Goal: Task Accomplishment & Management: Complete application form

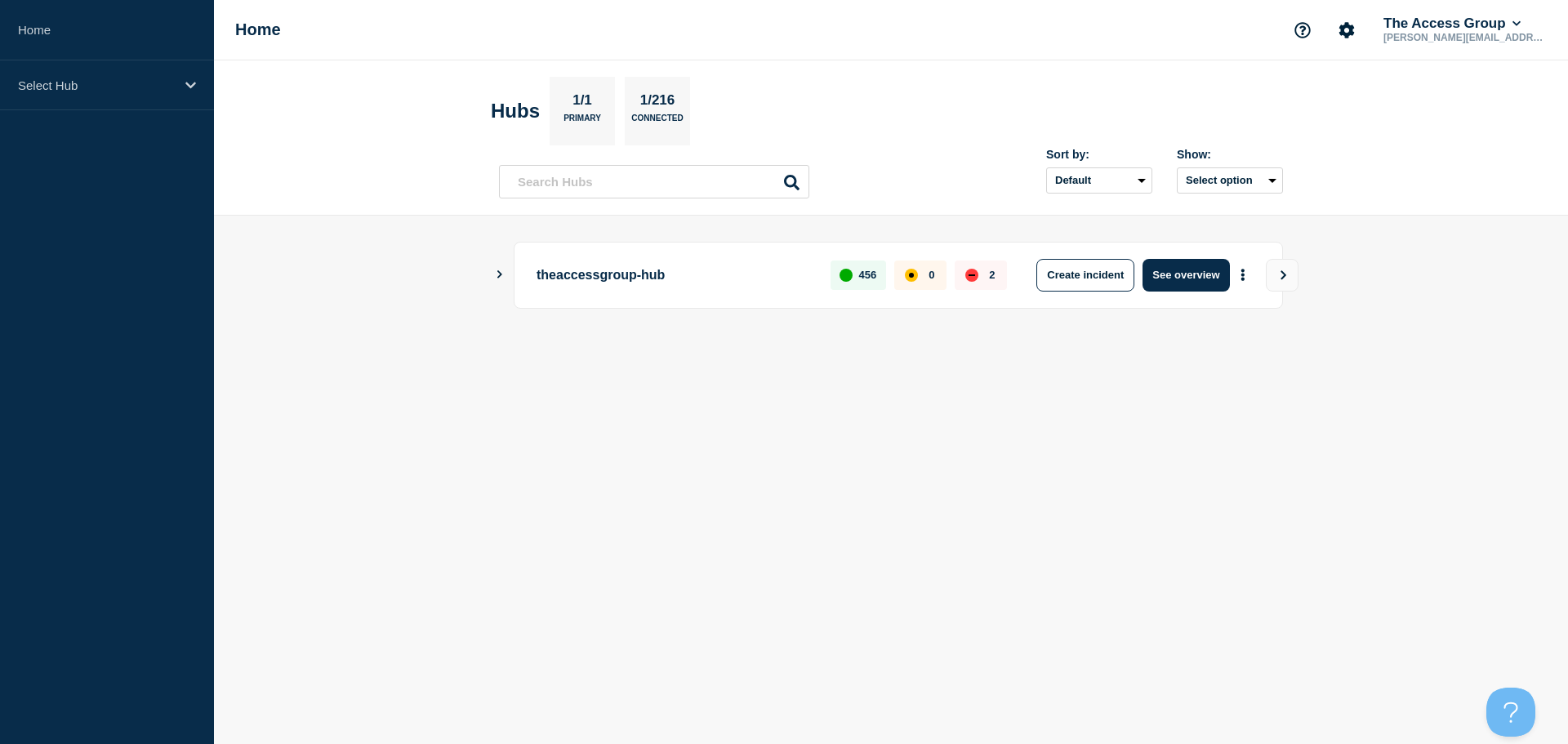
click at [964, 277] on div "2" at bounding box center [980, 275] width 53 height 29
click at [1115, 277] on button "Create incident" at bounding box center [1085, 275] width 98 height 32
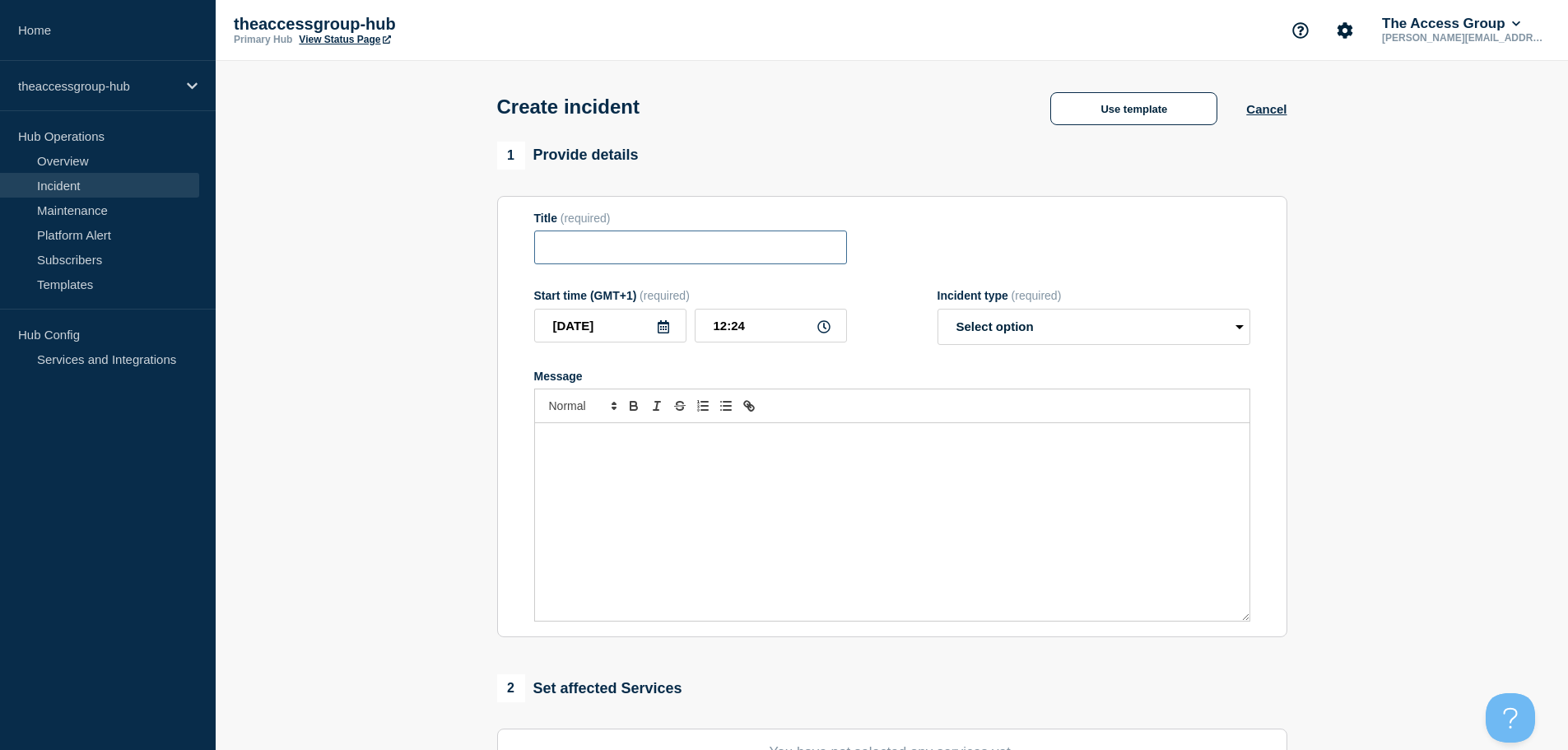
click at [648, 244] on input "Title" at bounding box center [690, 247] width 312 height 34
click at [672, 253] on input "Title" at bounding box center [690, 247] width 312 height 34
paste input "Internal server error message"
type input "Internal server error message"
click at [1004, 328] on select "Select option Investigating Identified Monitoring" at bounding box center [1093, 326] width 312 height 36
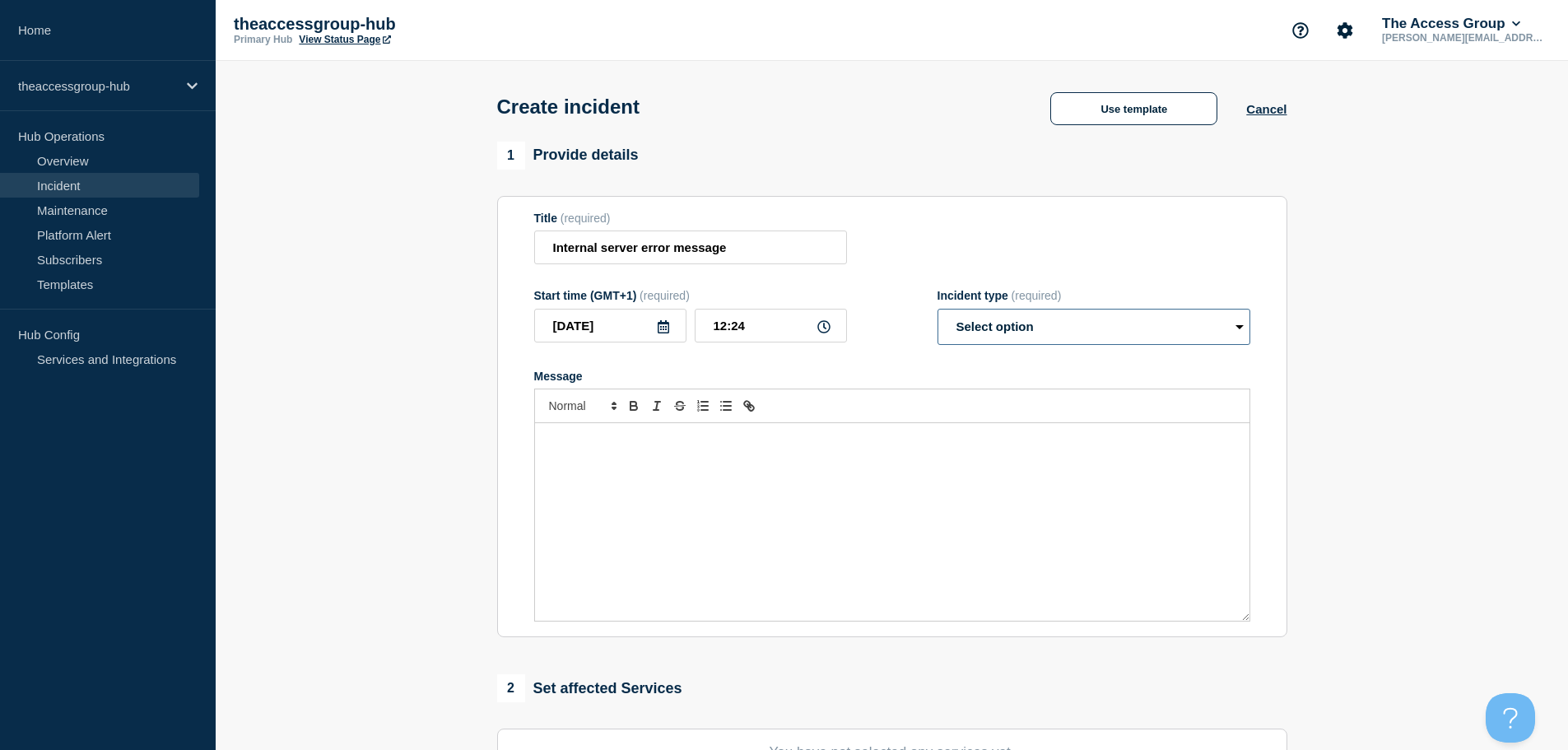
select select "investigating"
click at [937, 312] on select "Select option Investigating Identified Monitoring" at bounding box center [1093, 326] width 312 height 36
click at [968, 505] on div "Message" at bounding box center [892, 522] width 715 height 197
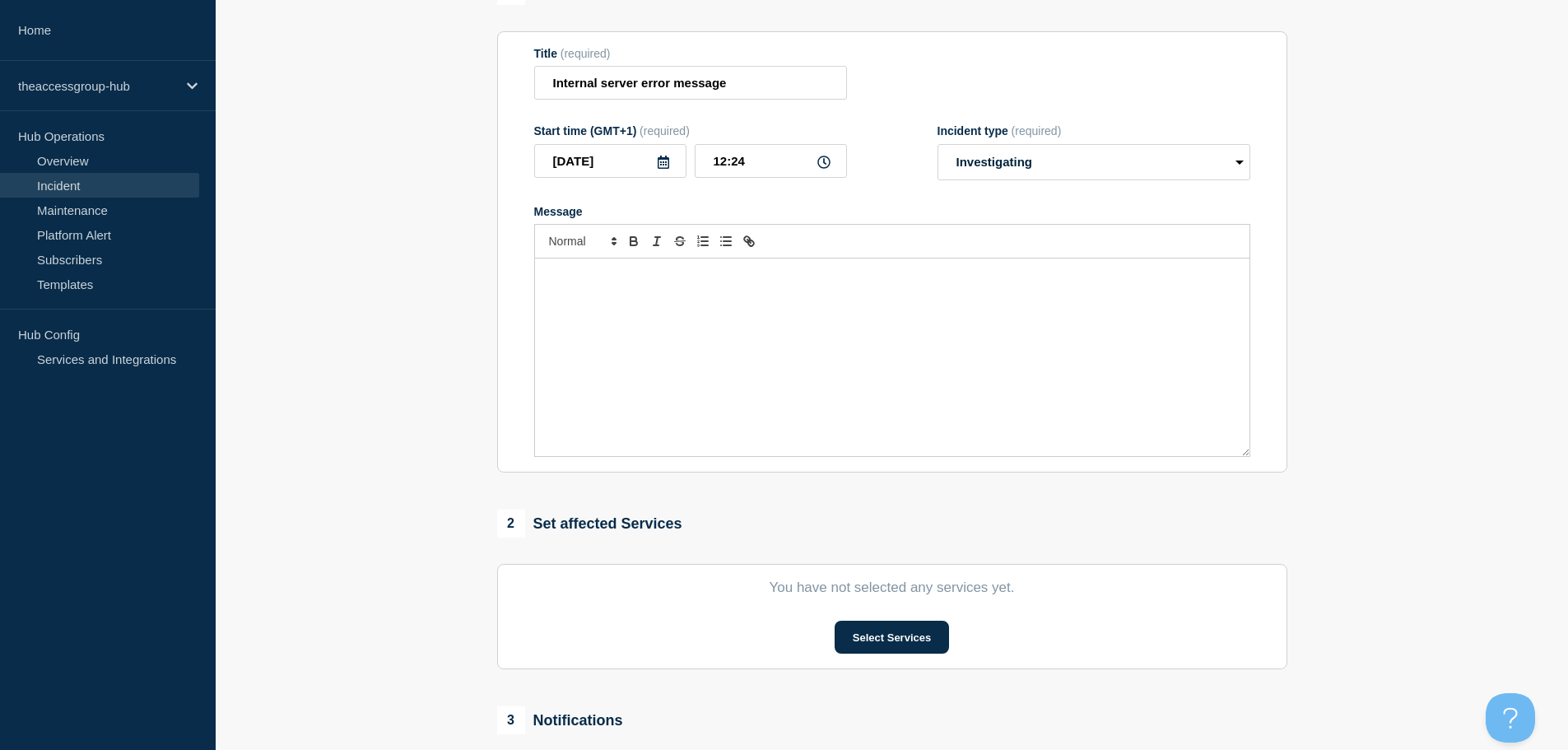
click at [768, 268] on div "Message" at bounding box center [892, 357] width 715 height 197
click at [766, 309] on div "Message" at bounding box center [892, 357] width 715 height 197
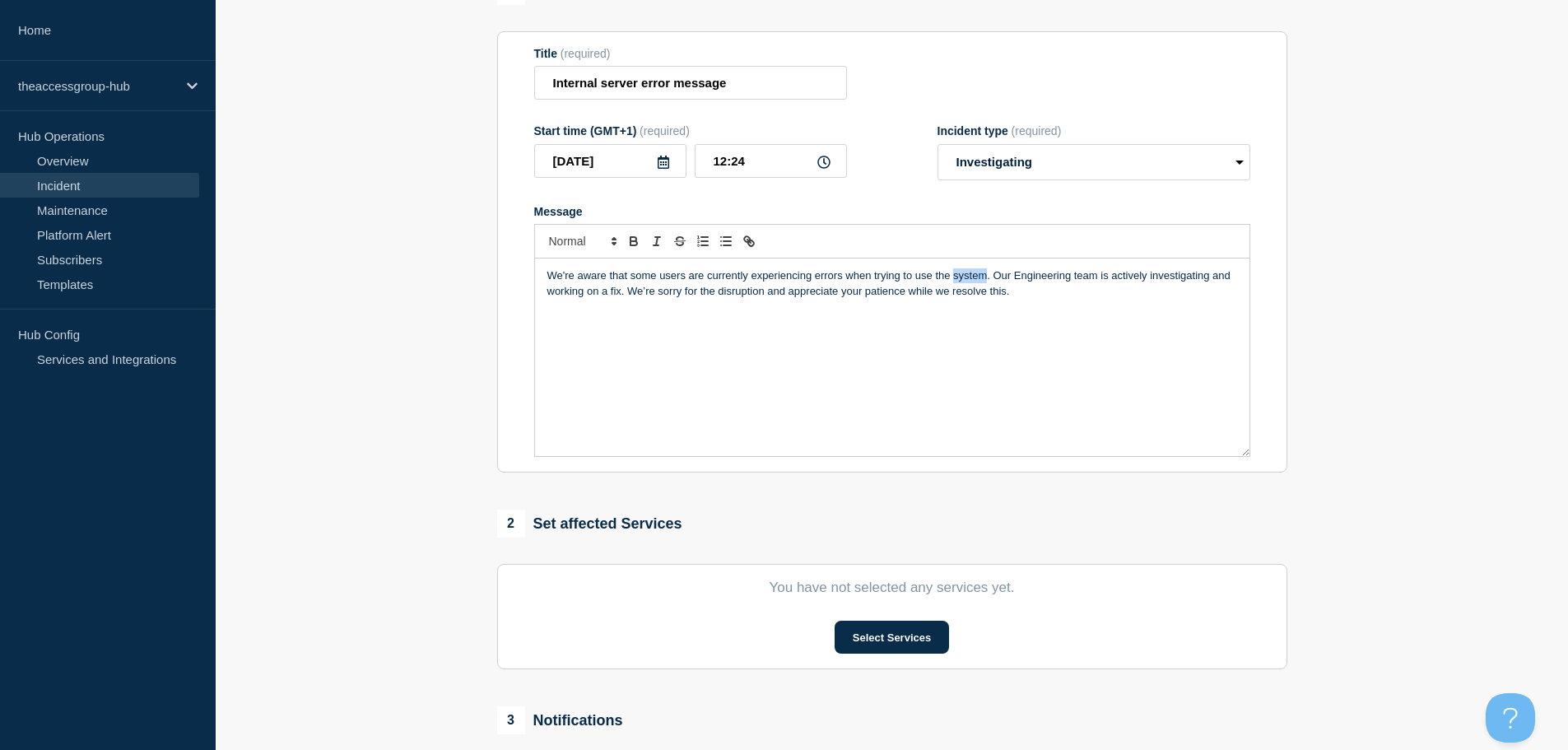
drag, startPoint x: 987, startPoint y: 281, endPoint x: 954, endPoint y: 281, distance: 33.0
click at [954, 281] on p "We're aware that some users are currently experiencing errors when trying to us…" at bounding box center [892, 283] width 690 height 30
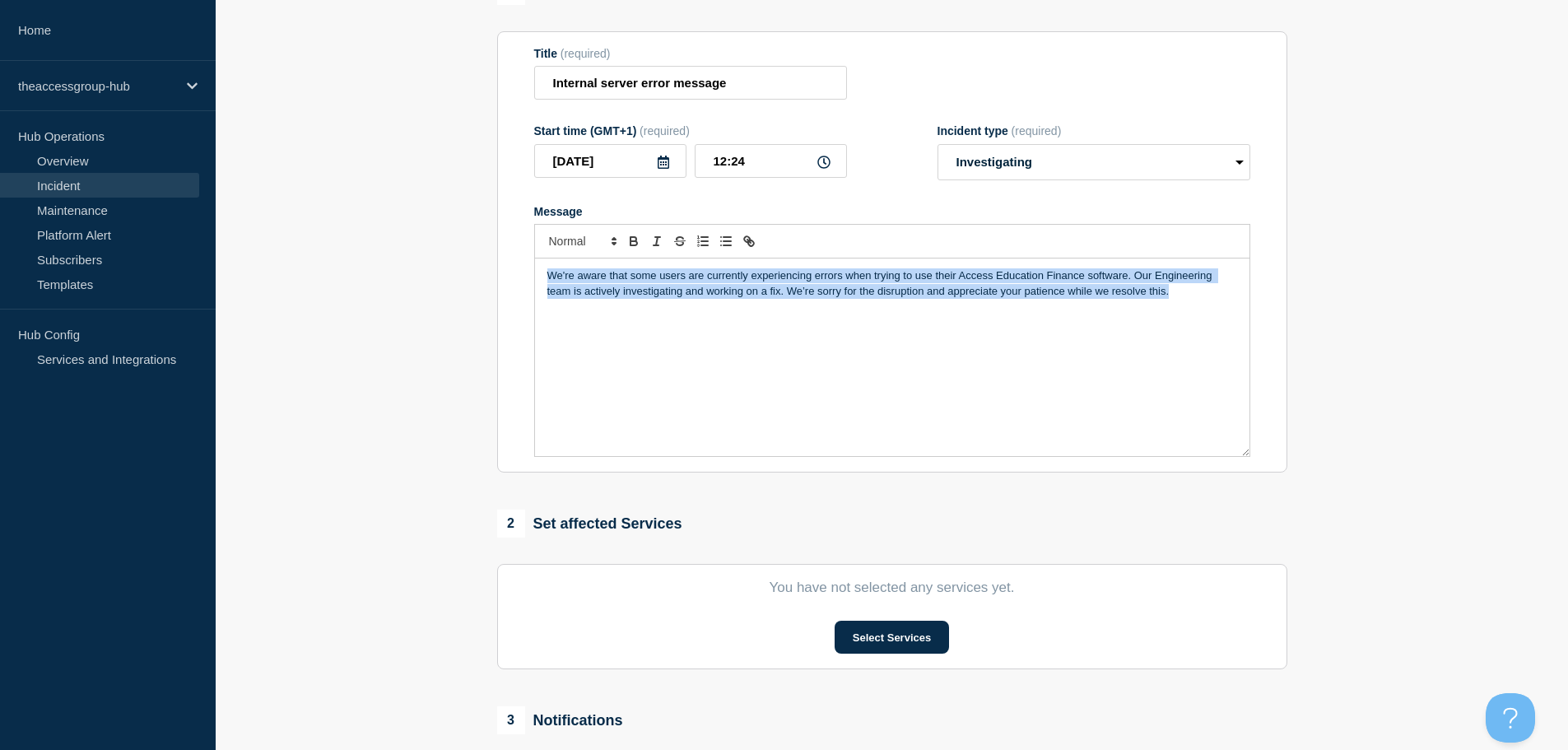
drag, startPoint x: 1184, startPoint y: 300, endPoint x: 490, endPoint y: 275, distance: 694.5
click at [490, 278] on div "1 Provide details Title (required) Internal server error message Start time (GM…" at bounding box center [891, 448] width 809 height 942
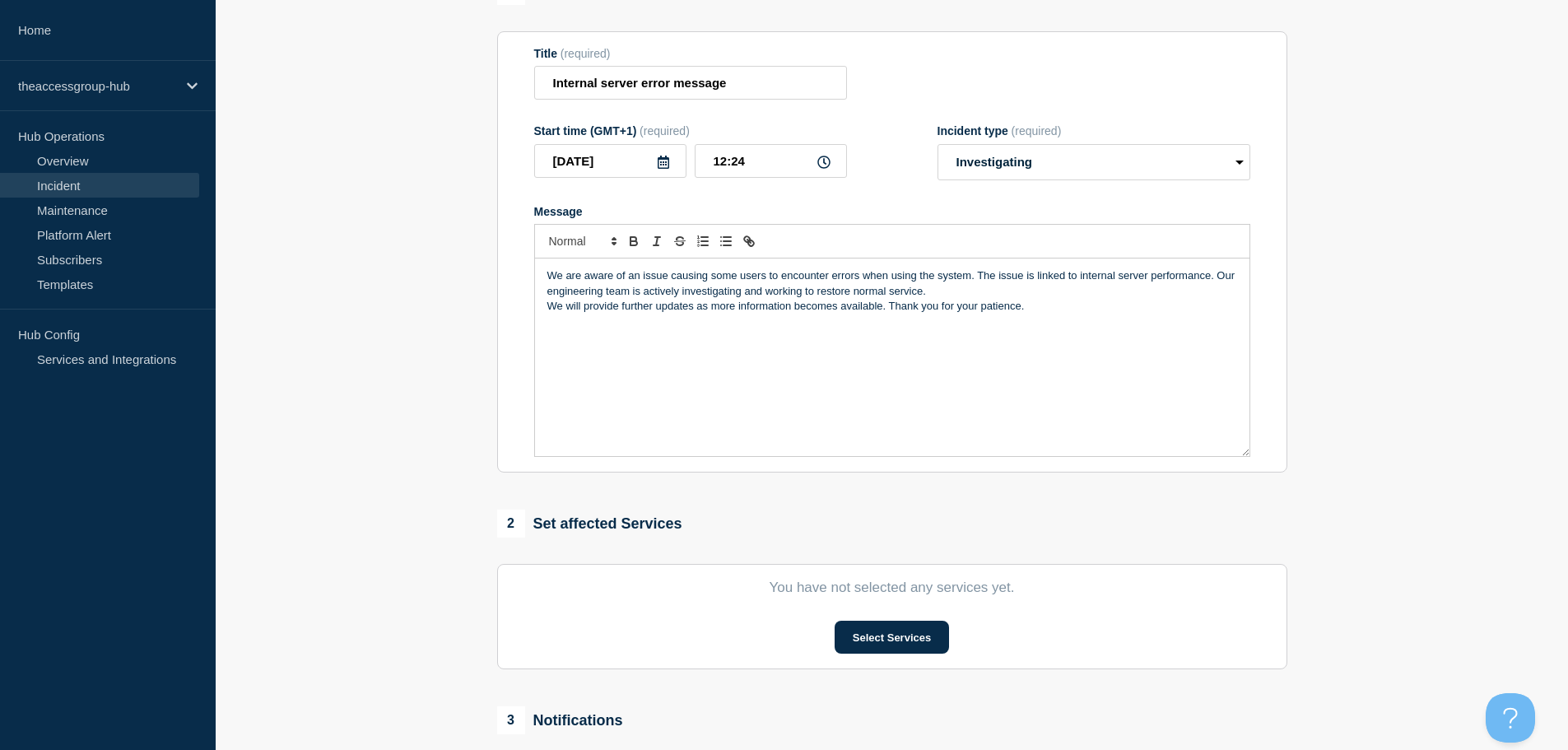
click at [968, 294] on p "We are aware of an issue causing some users to encounter errors when using the …" at bounding box center [892, 283] width 690 height 30
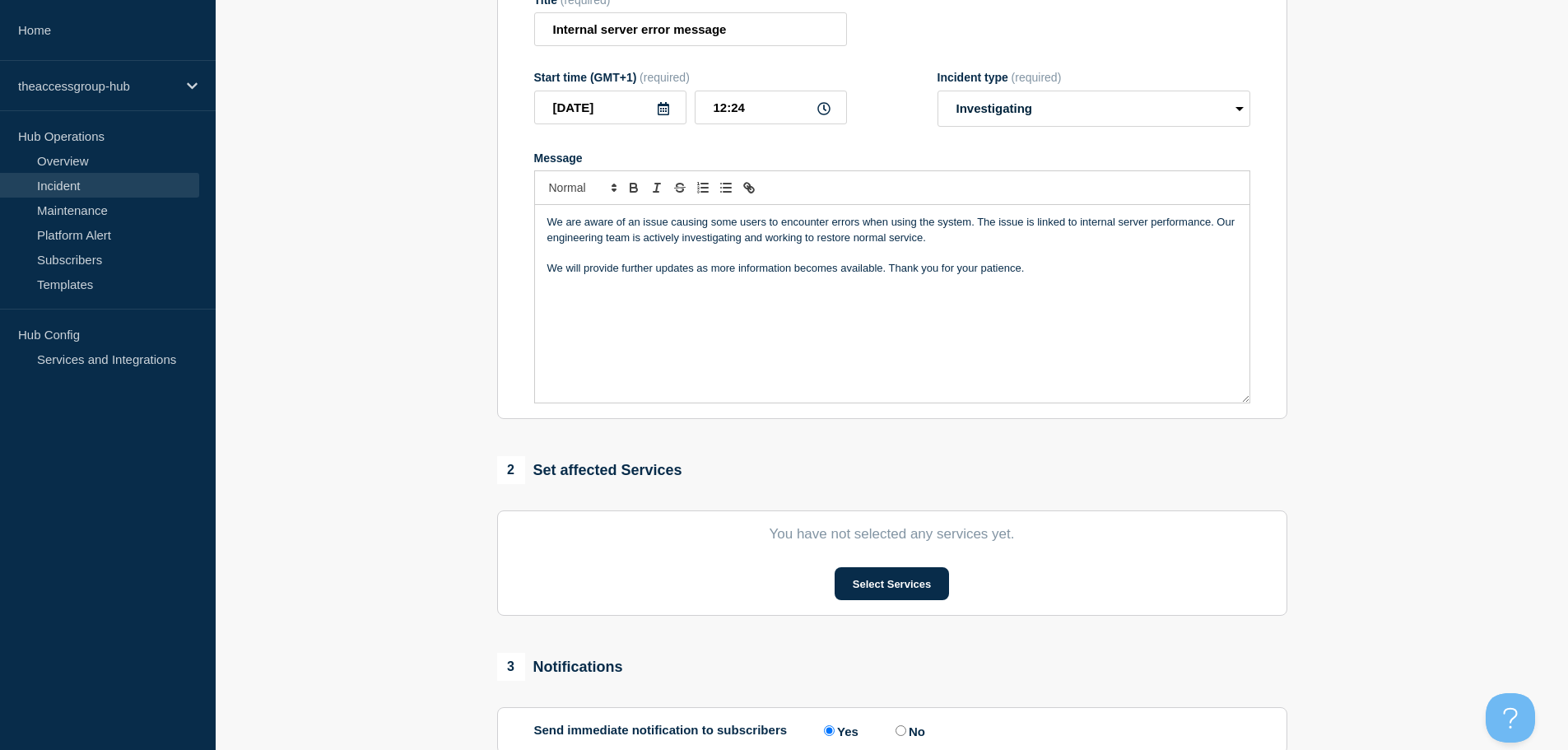
scroll to position [247, 0]
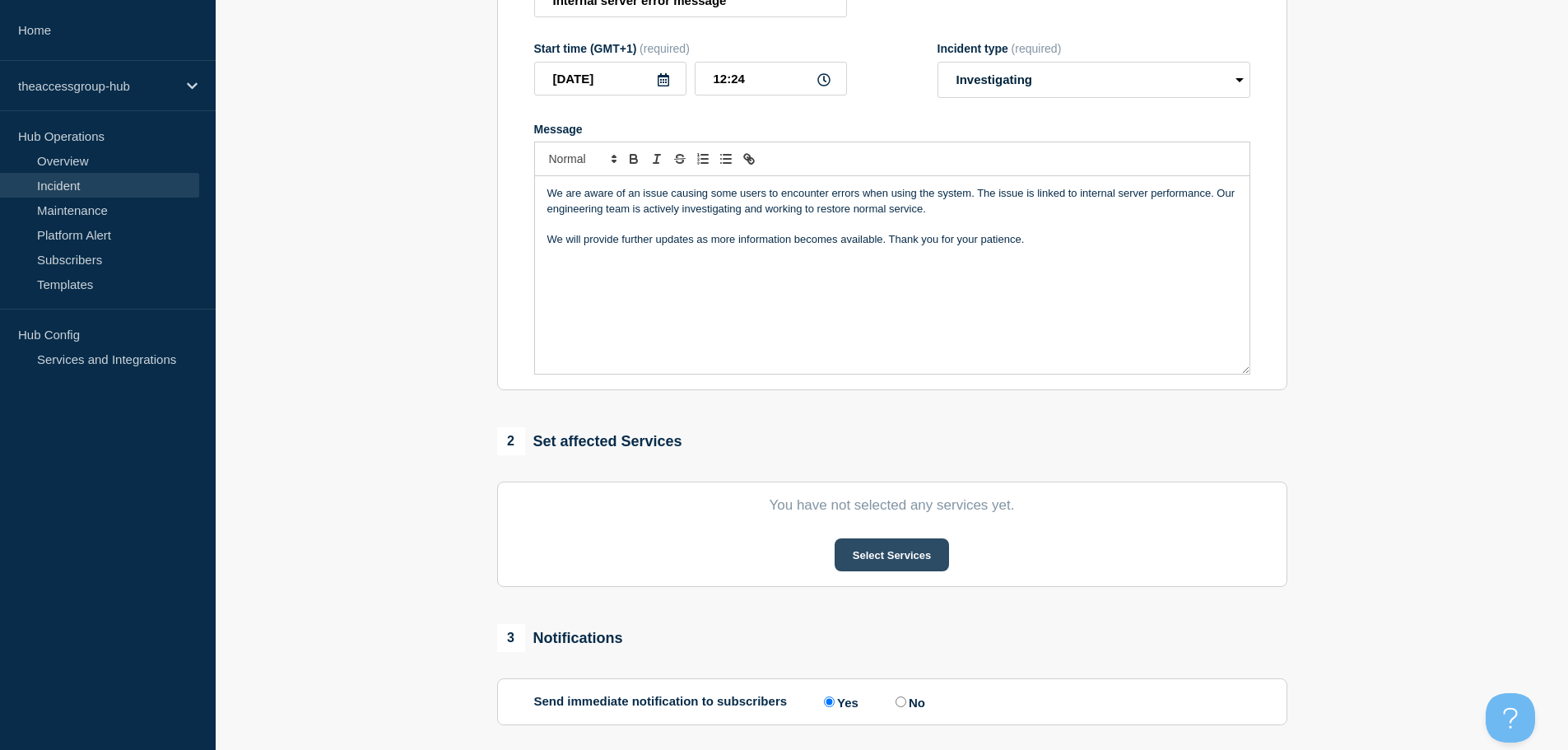
click at [915, 568] on button "Select Services" at bounding box center [892, 554] width 114 height 33
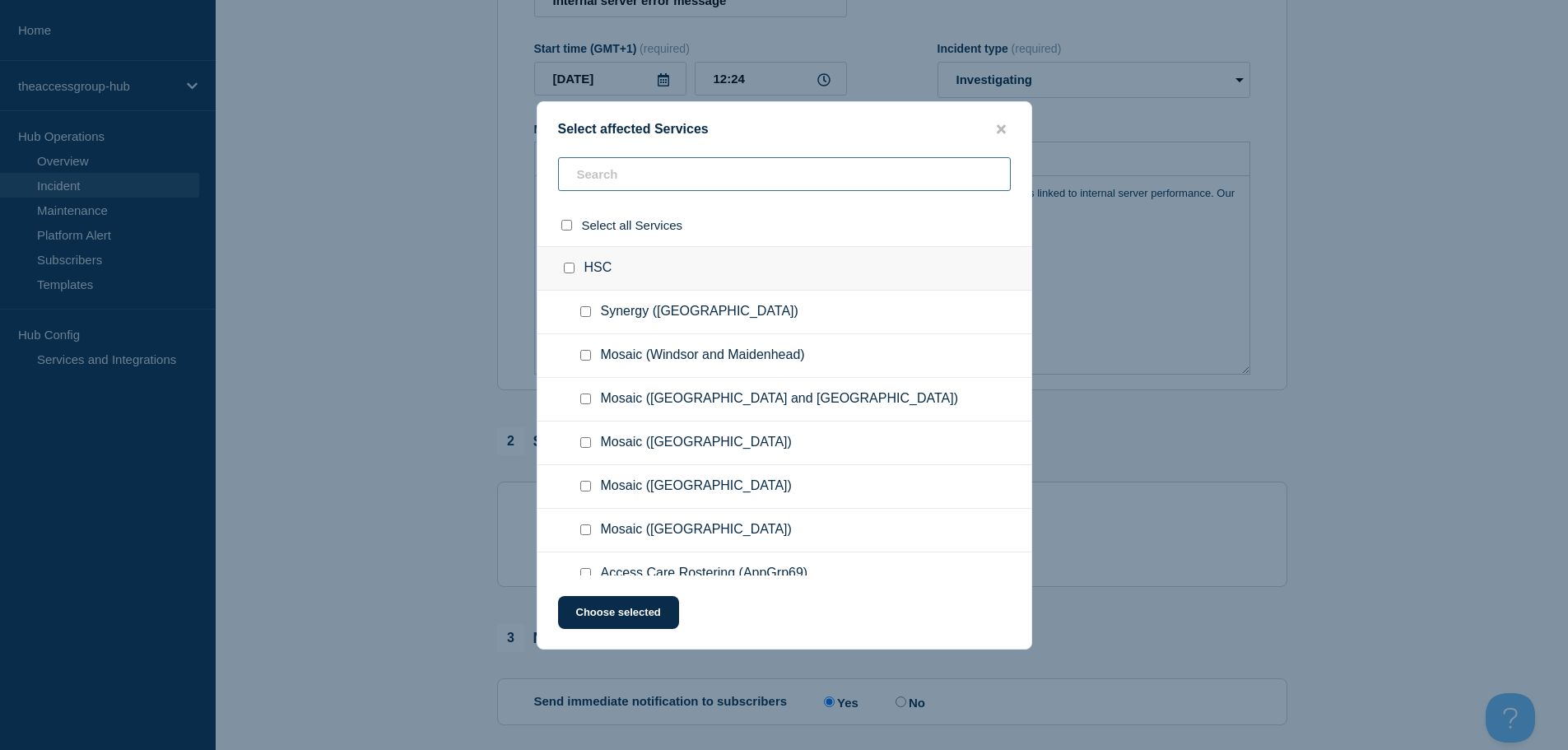
click at [646, 177] on input "text" at bounding box center [784, 174] width 453 height 34
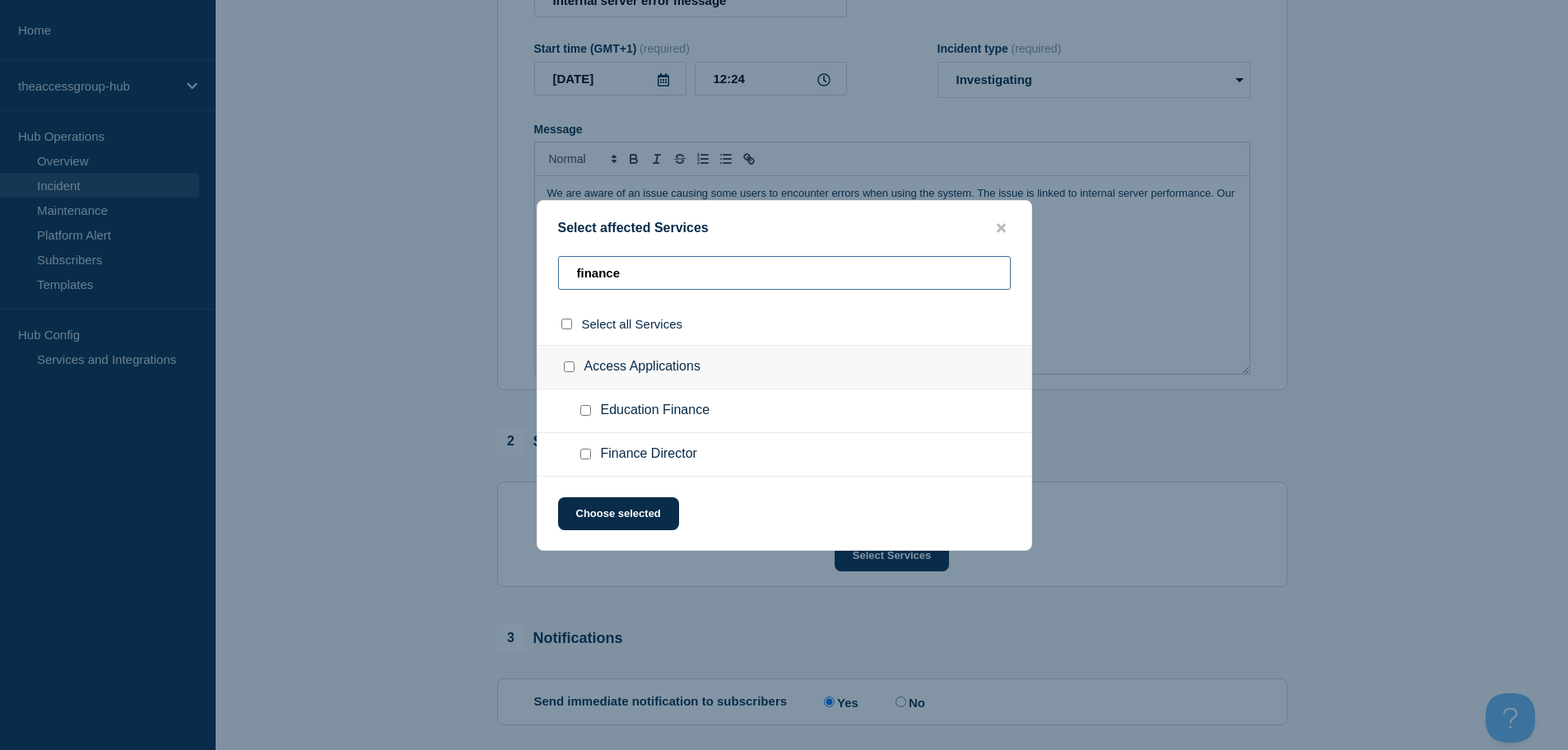
type input "finance"
click at [584, 414] on input "Education Finance checkbox" at bounding box center [585, 410] width 11 height 11
checkbox input "true"
drag, startPoint x: 652, startPoint y: 278, endPoint x: 464, endPoint y: 279, distance: 188.0
click at [464, 279] on div "Select affected Services finance Select all Services Access Applications Educat…" at bounding box center [784, 375] width 1568 height 750
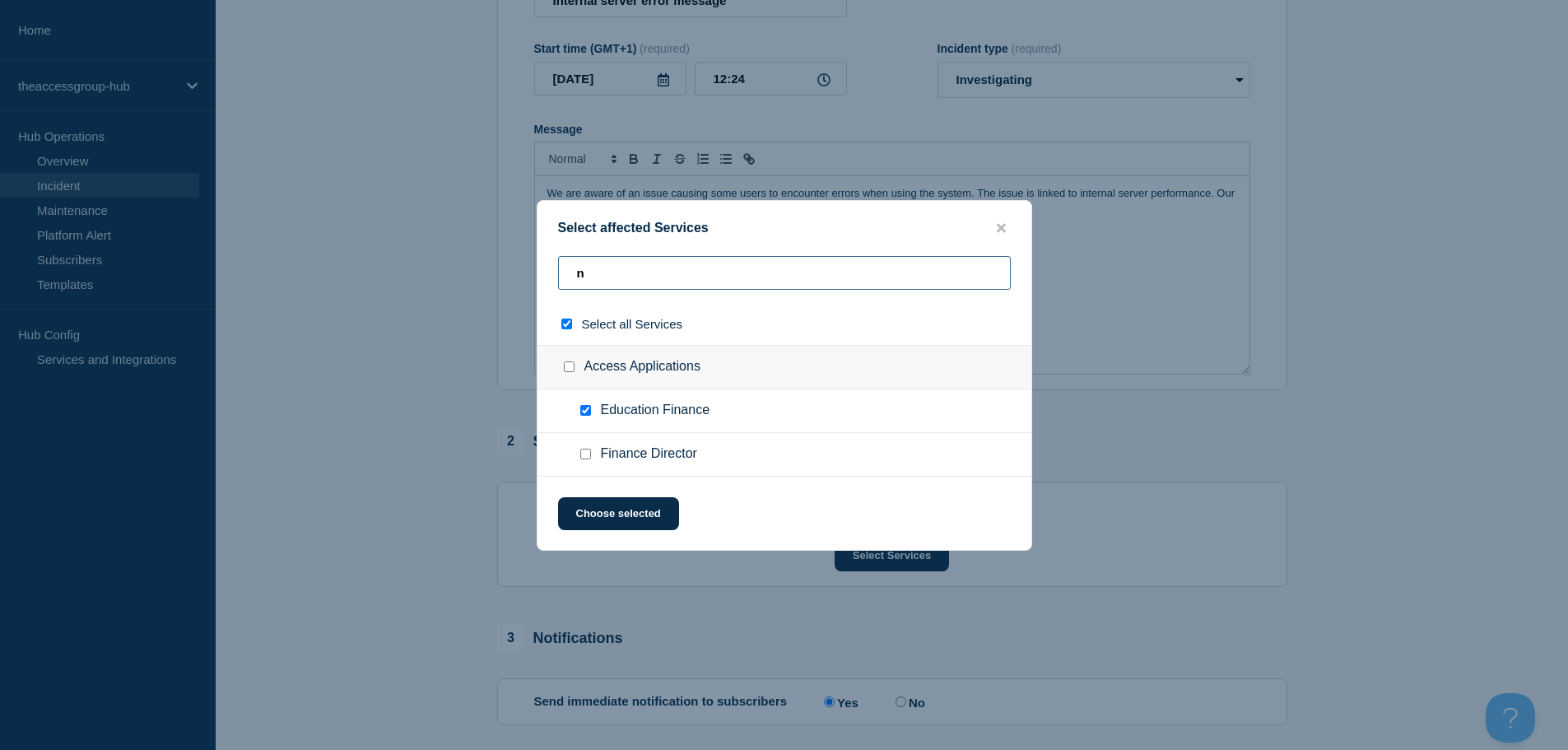
type input "np"
checkbox input "true"
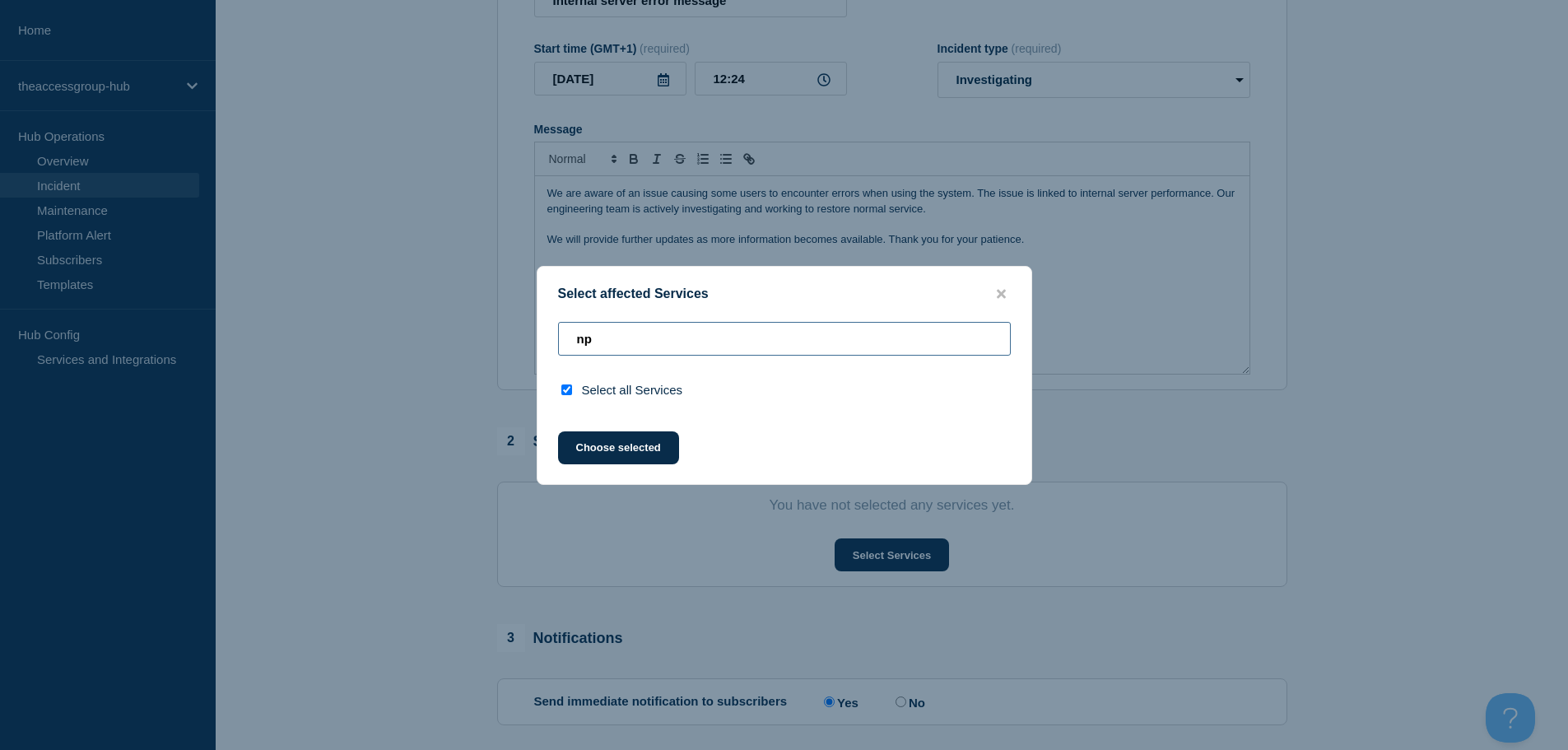
type input "npe"
drag, startPoint x: 714, startPoint y: 332, endPoint x: 451, endPoint y: 347, distance: 263.4
click at [451, 347] on div "Select affected Services npe Select all Services Choose selected" at bounding box center [784, 375] width 1568 height 750
checkbox input "false"
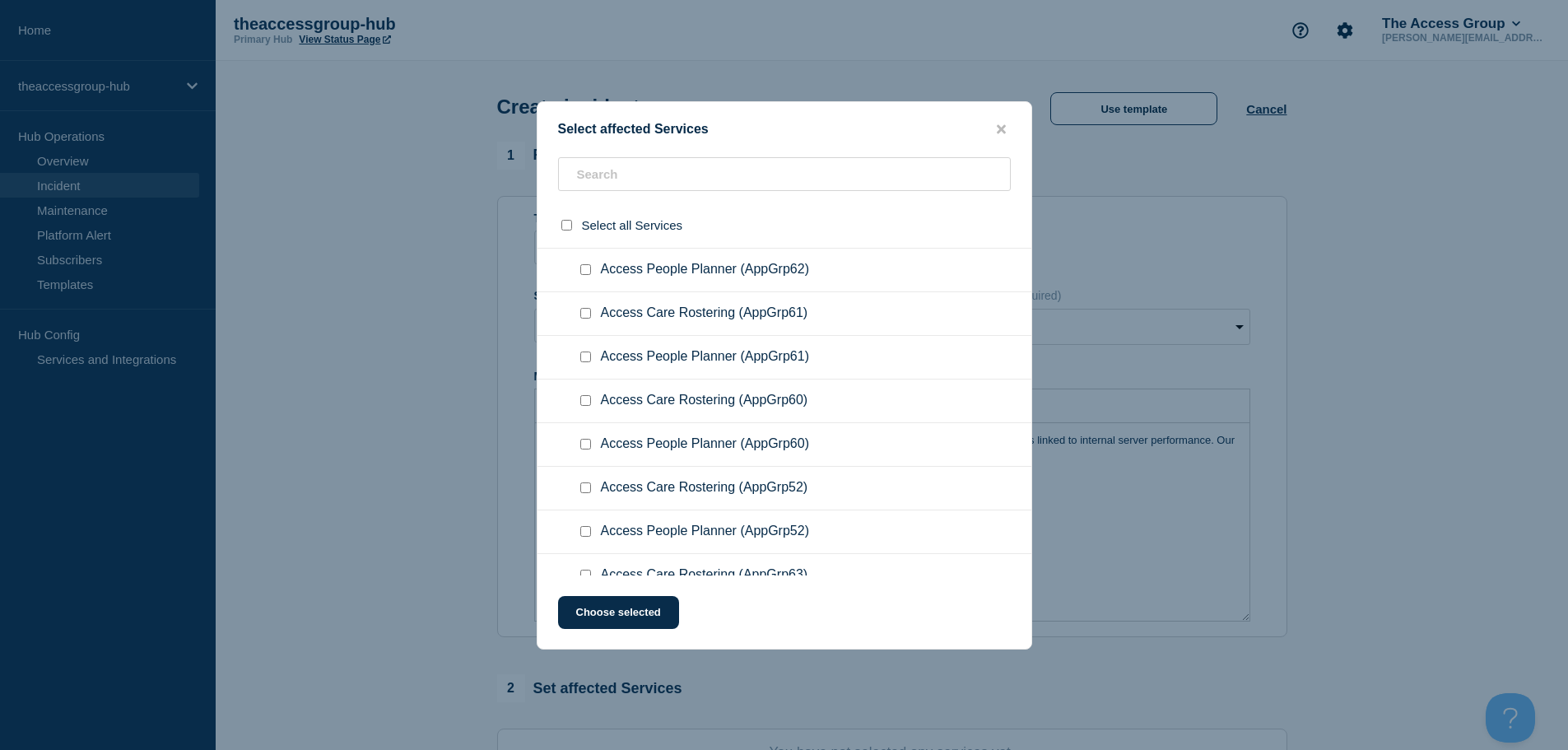
scroll to position [0, 0]
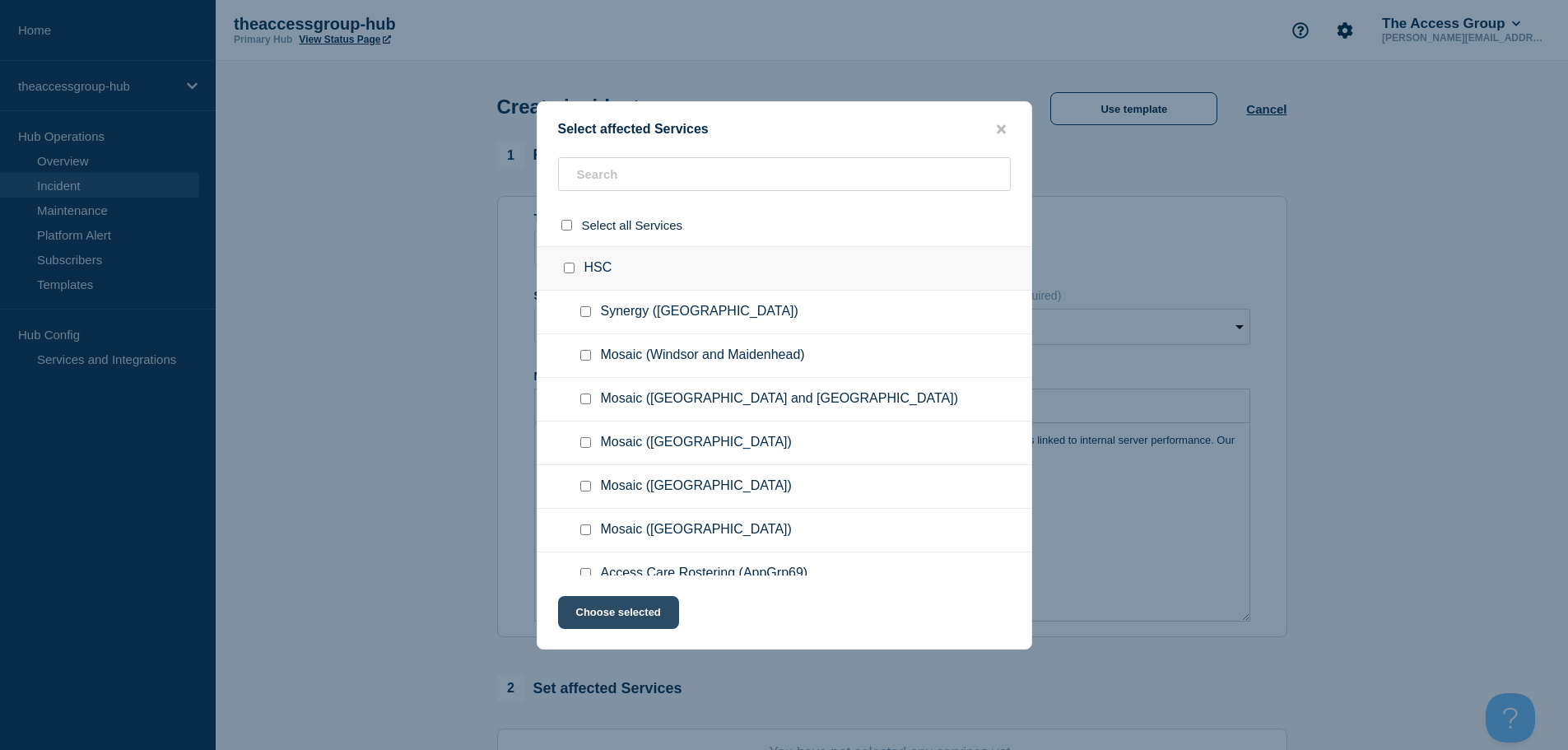
click at [592, 625] on button "Choose selected" at bounding box center [618, 611] width 121 height 33
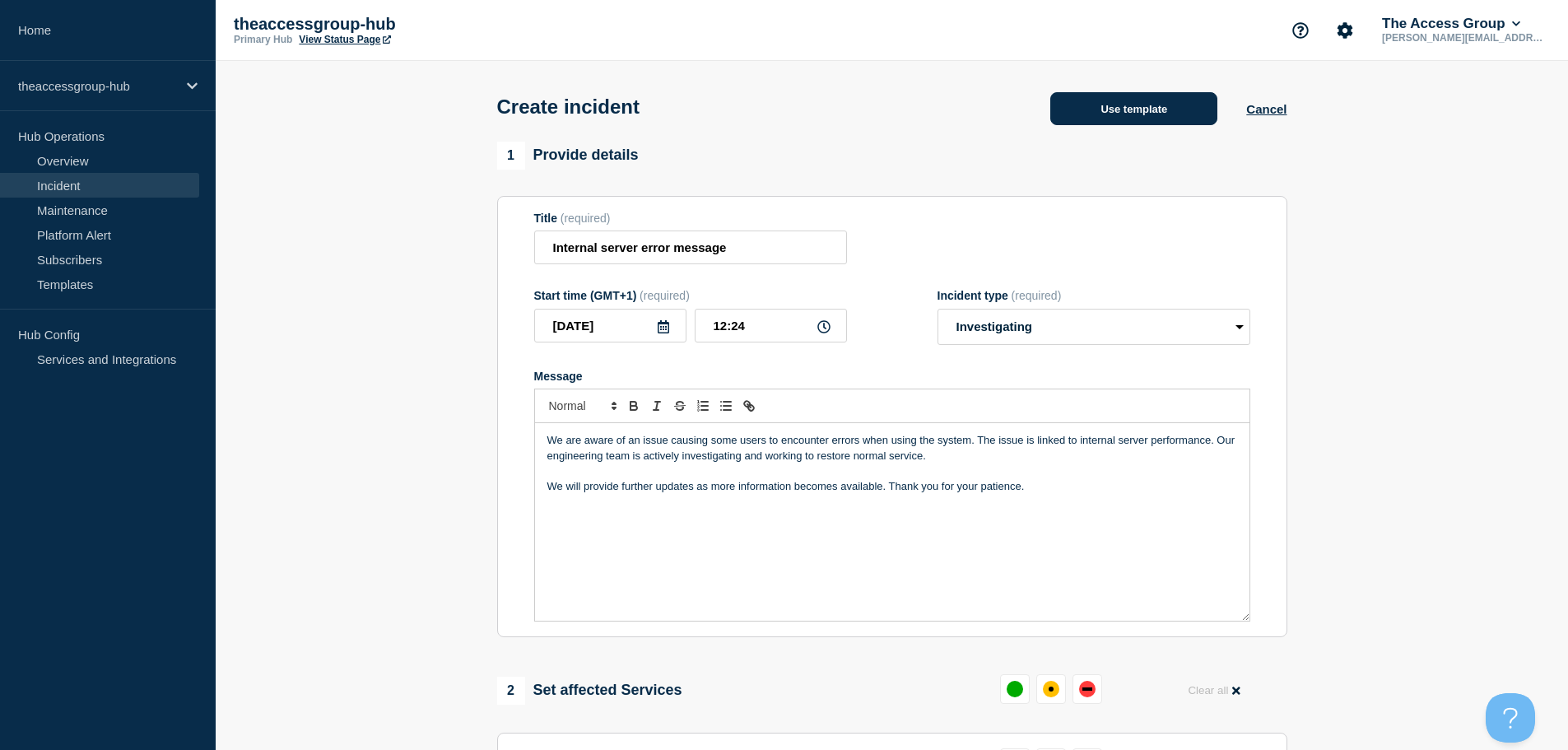
click at [1149, 108] on button "Use template" at bounding box center [1133, 108] width 167 height 33
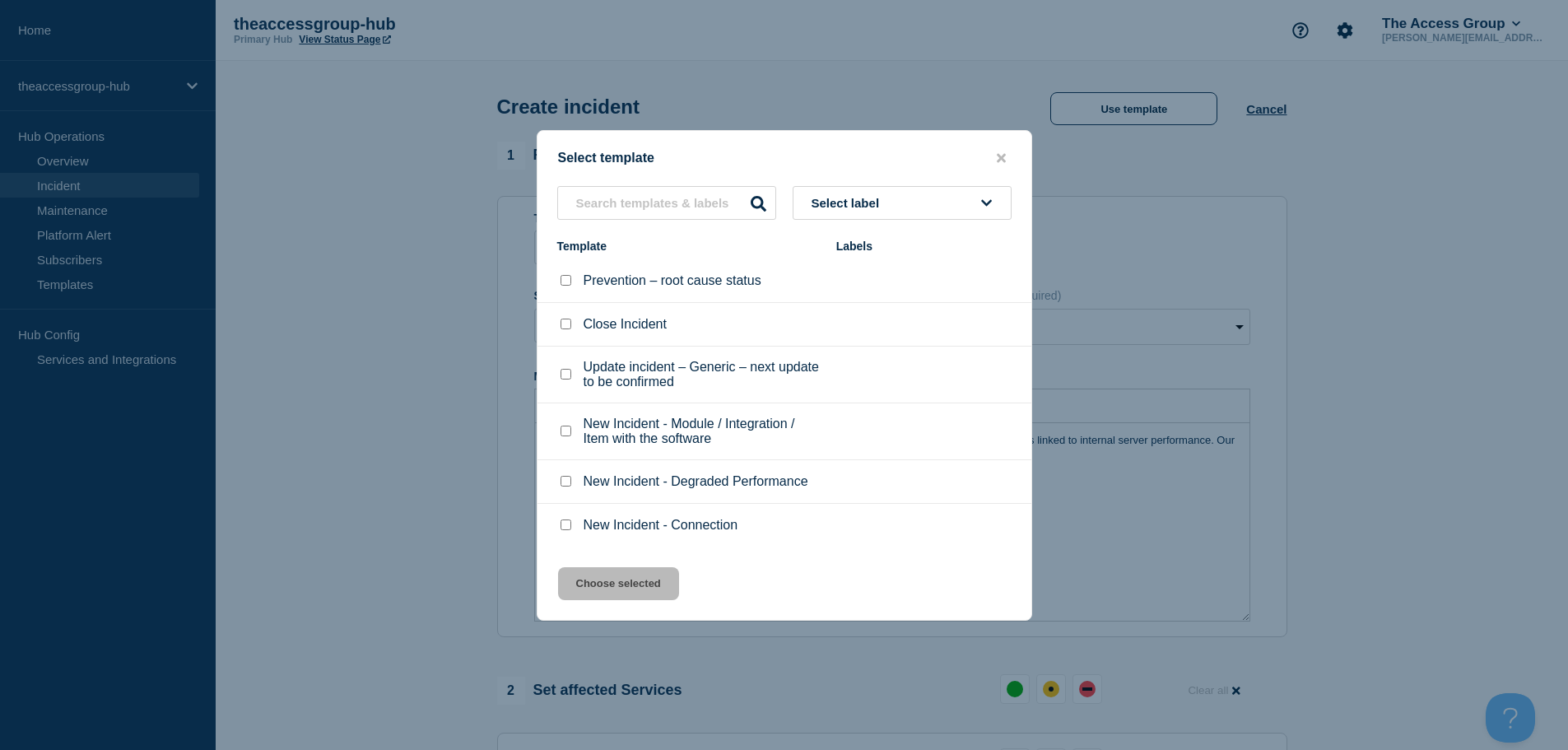
click at [567, 480] on input "New Incident - Degraded Performance checkbox" at bounding box center [565, 480] width 11 height 11
checkbox input "false"
click at [564, 433] on input "New Incident - Module / Integration / Item with the software checkbox" at bounding box center [565, 431] width 11 height 11
checkbox input "true"
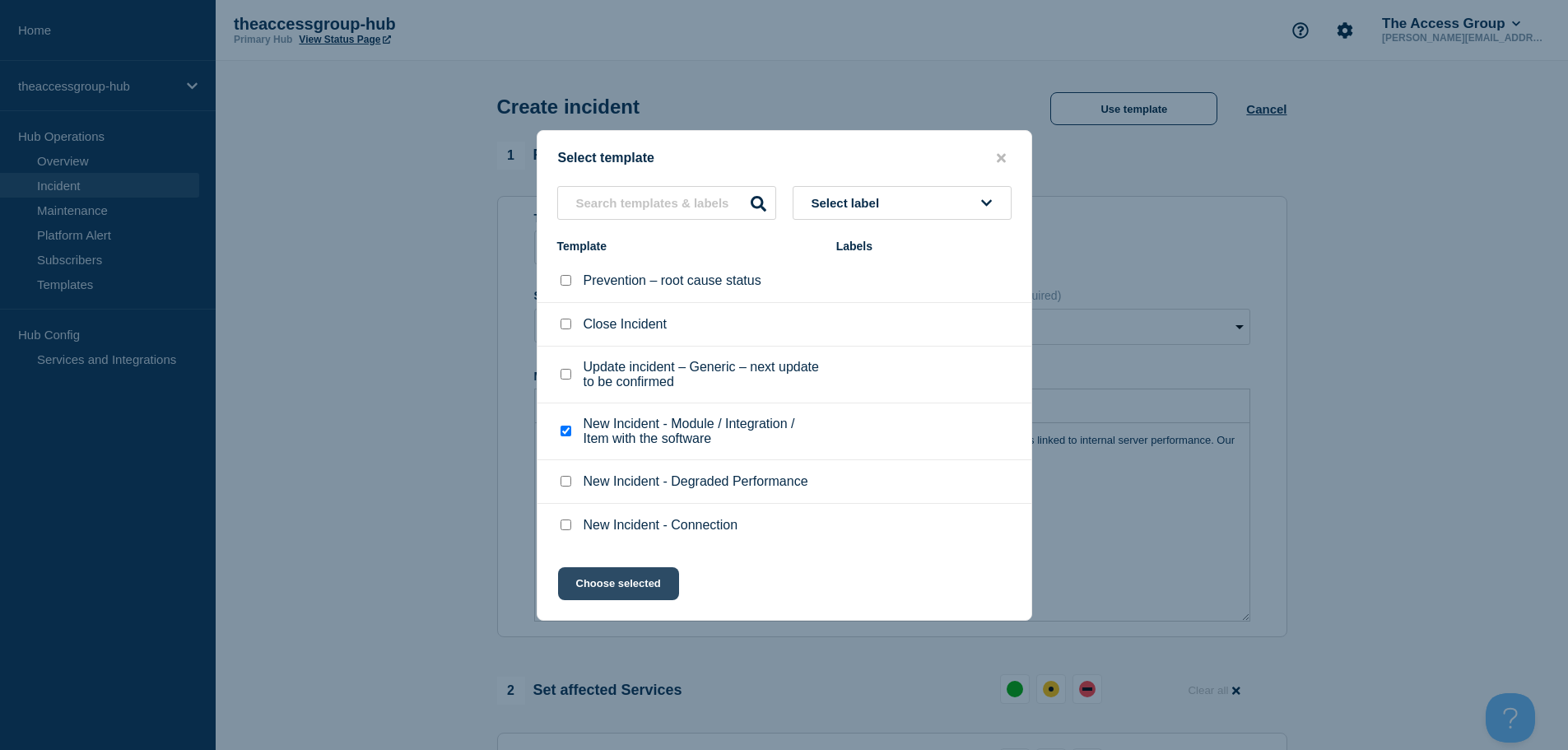
click at [622, 580] on button "Choose selected" at bounding box center [618, 583] width 121 height 33
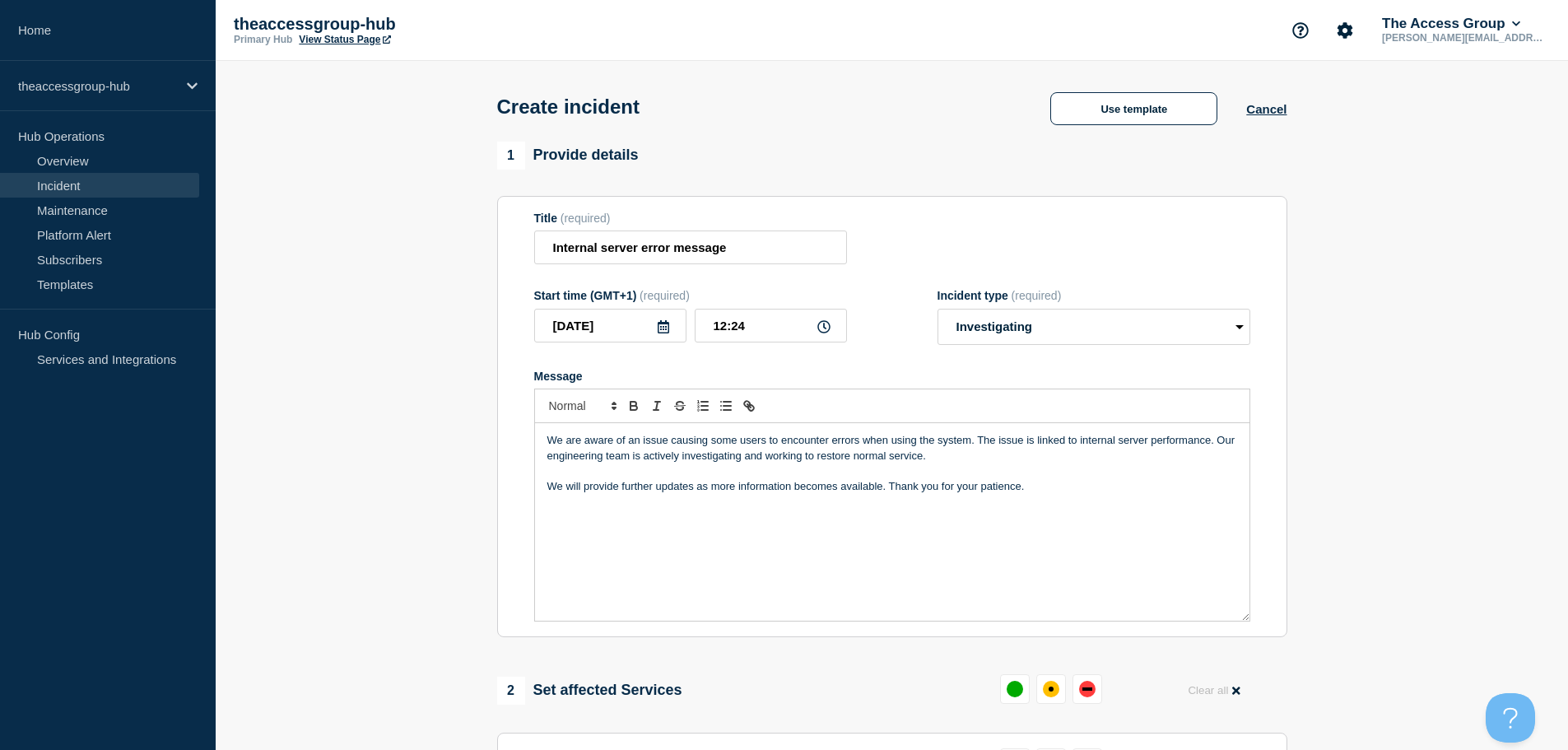
select select "identified"
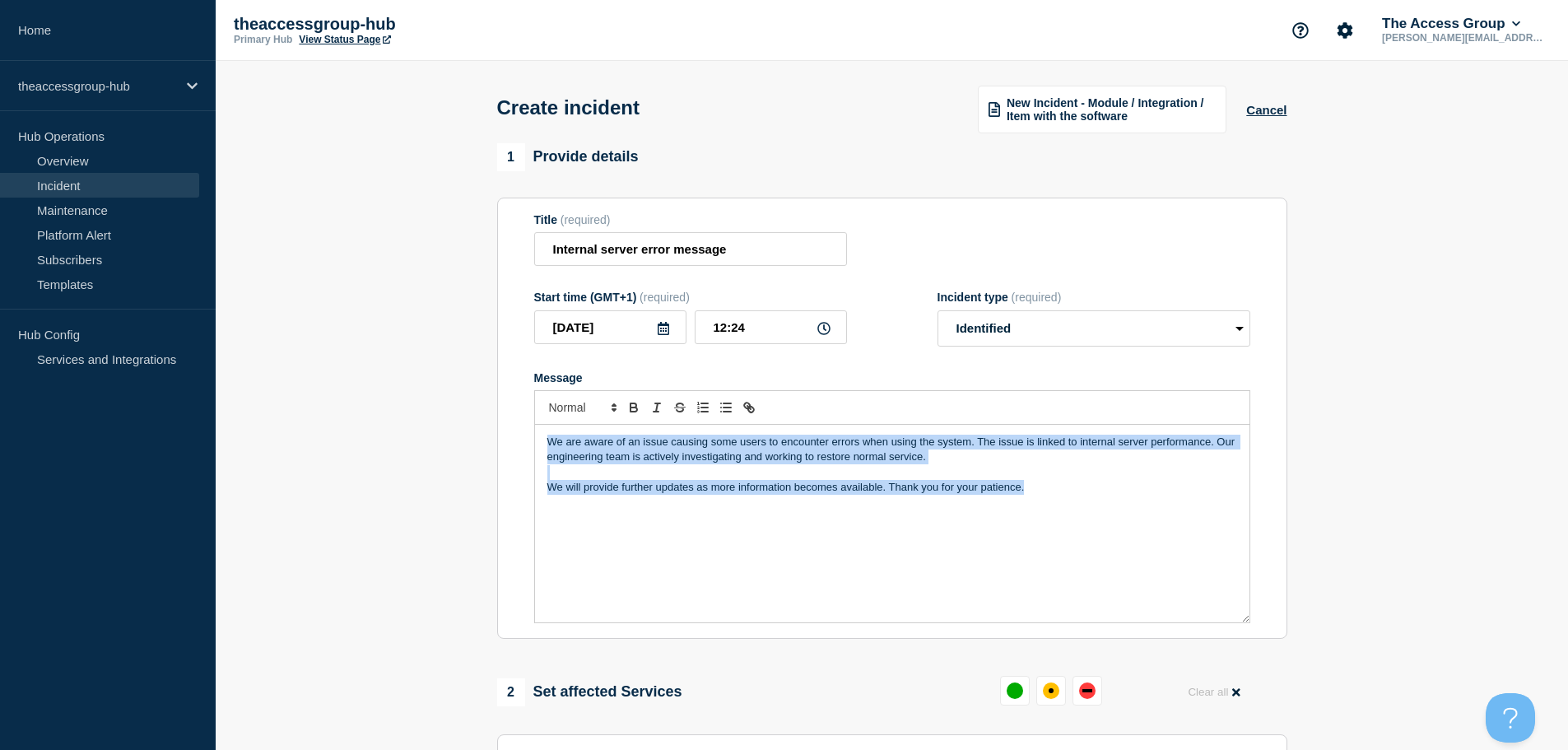
drag, startPoint x: 1053, startPoint y: 499, endPoint x: 502, endPoint y: 417, distance: 557.1
click at [502, 417] on section "Title (required) Internal server error message Start time (GMT+1) (required) [D…" at bounding box center [892, 418] width 790 height 442
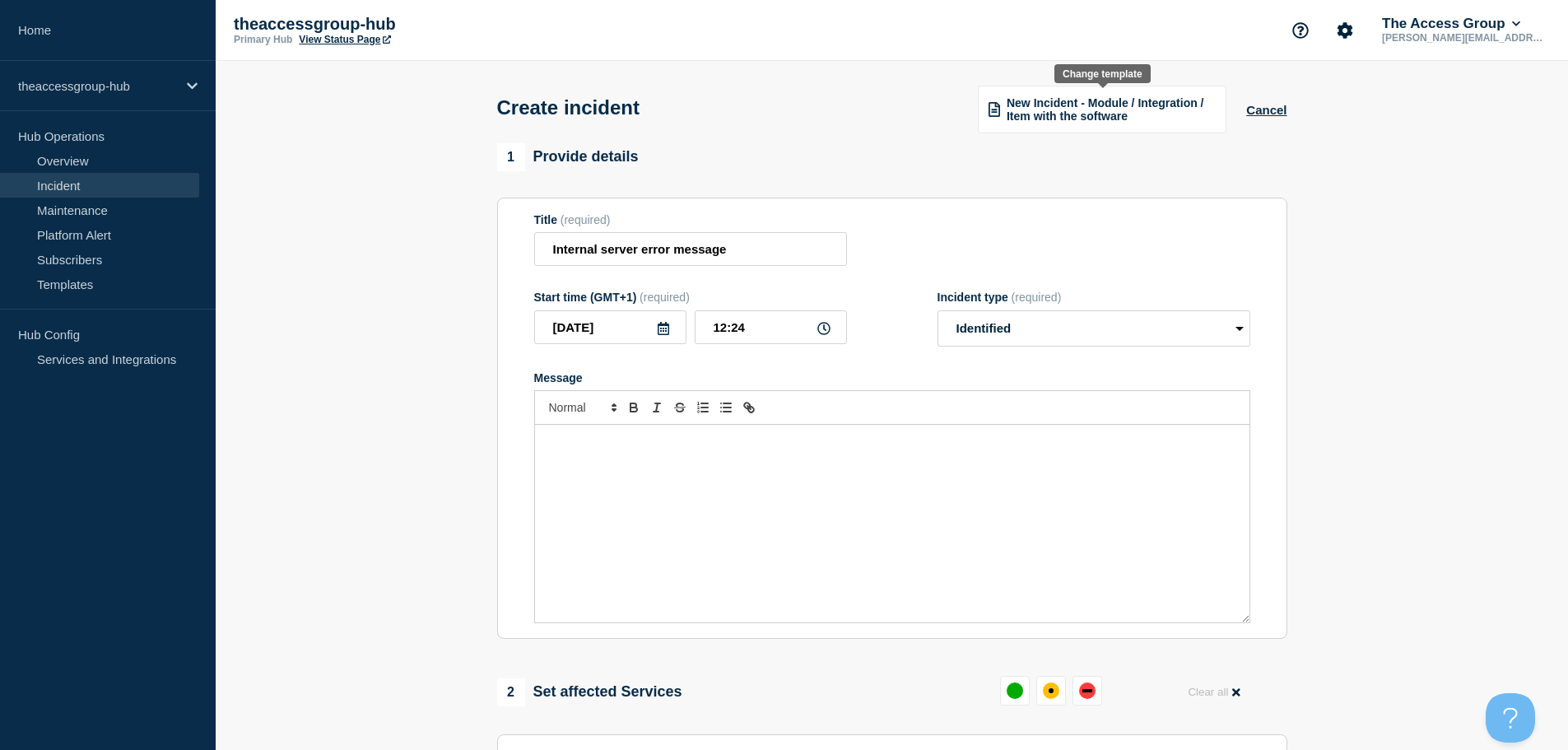
click at [1118, 107] on span "New Incident - Module / Integration / Item with the software" at bounding box center [1110, 109] width 209 height 26
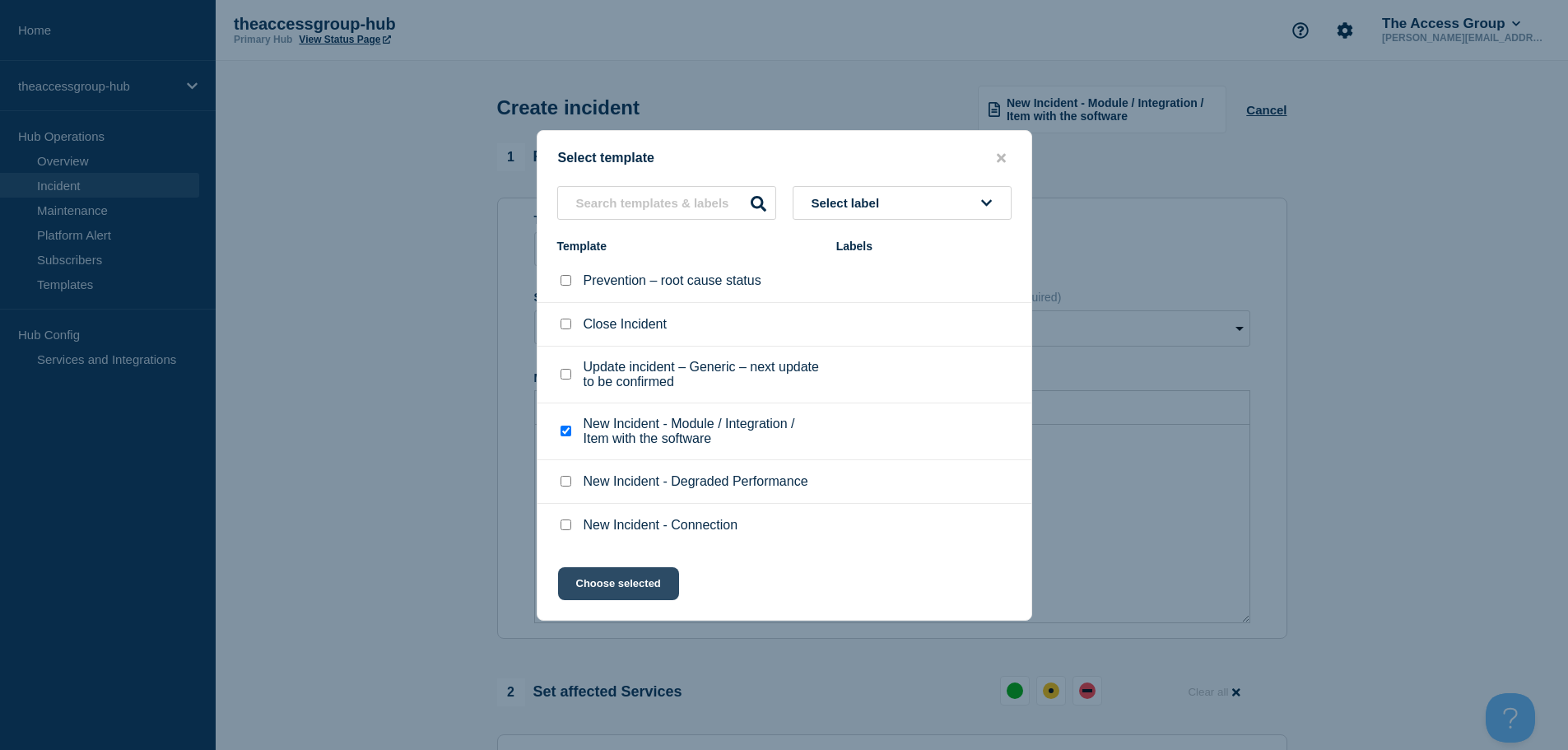
click at [615, 591] on button "Choose selected" at bounding box center [618, 583] width 121 height 33
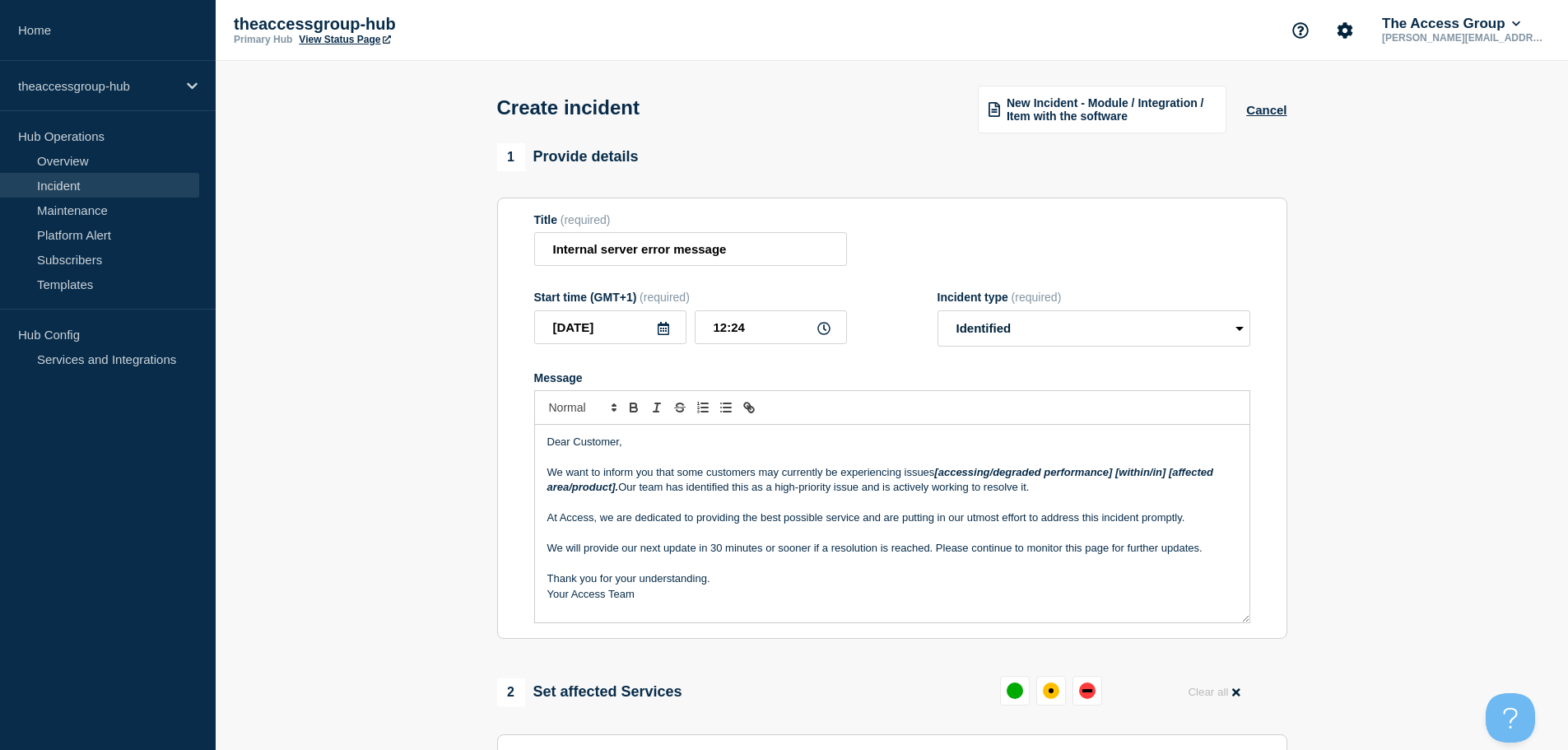
click at [614, 490] on em "[accessing/degraded performance] [within/in] [affected area/product]." at bounding box center [882, 480] width 669 height 27
drag, startPoint x: 614, startPoint y: 491, endPoint x: 939, endPoint y: 471, distance: 325.6
click at [939, 471] on em "[accessing/degraded performance] [within/in] [affected area/product]." at bounding box center [882, 480] width 669 height 27
drag, startPoint x: 939, startPoint y: 471, endPoint x: 986, endPoint y: 471, distance: 47.0
click at [986, 471] on p "We want to inform you that some customers may currently be experiencing issues …" at bounding box center [892, 480] width 690 height 30
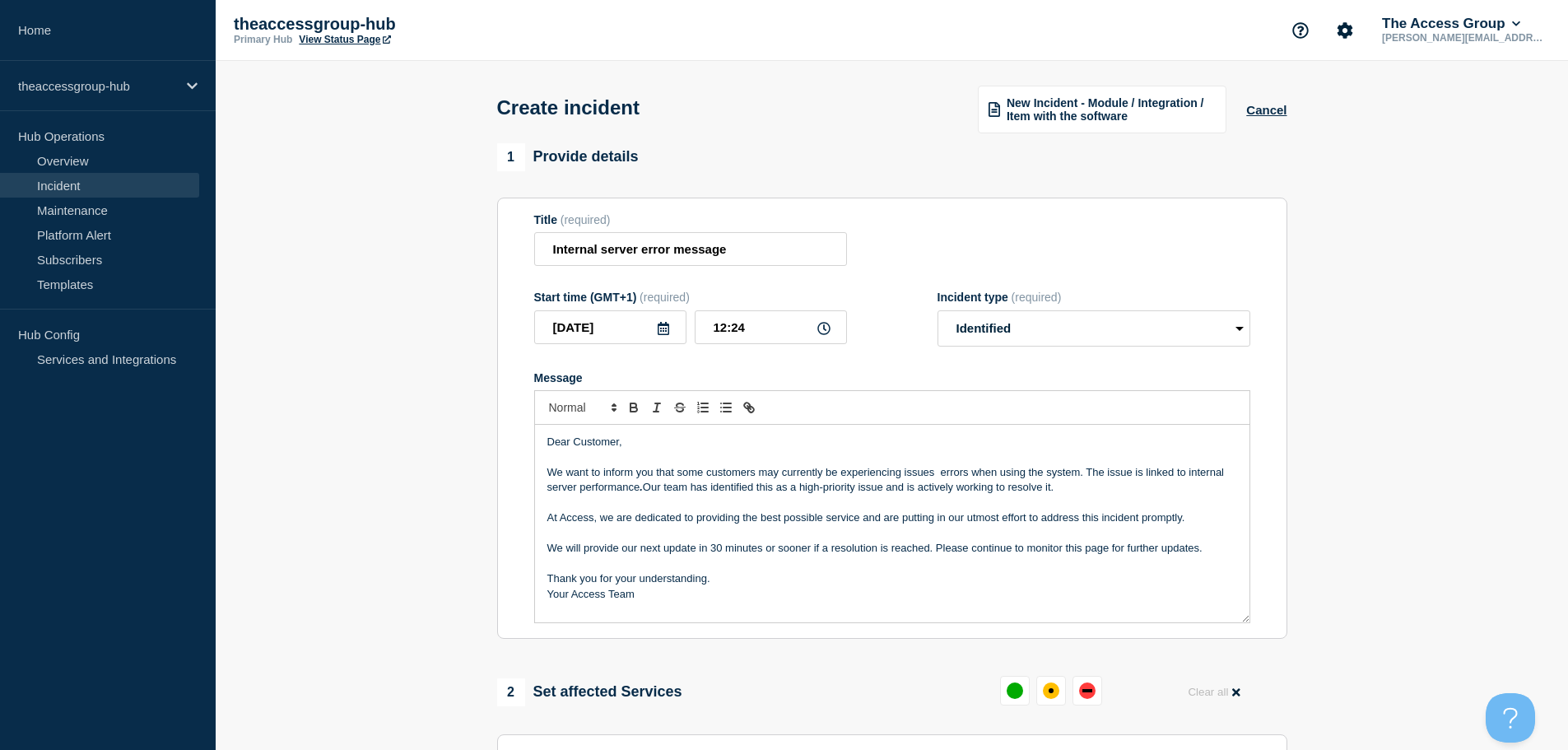
click at [923, 472] on p "We want to inform you that some customers may currently be experiencing issues …" at bounding box center [892, 480] width 690 height 30
drag, startPoint x: 543, startPoint y: 469, endPoint x: 537, endPoint y: 437, distance: 32.6
click at [537, 437] on div "Dear Customer, We want to inform you that some customers may currently be exper…" at bounding box center [892, 523] width 715 height 197
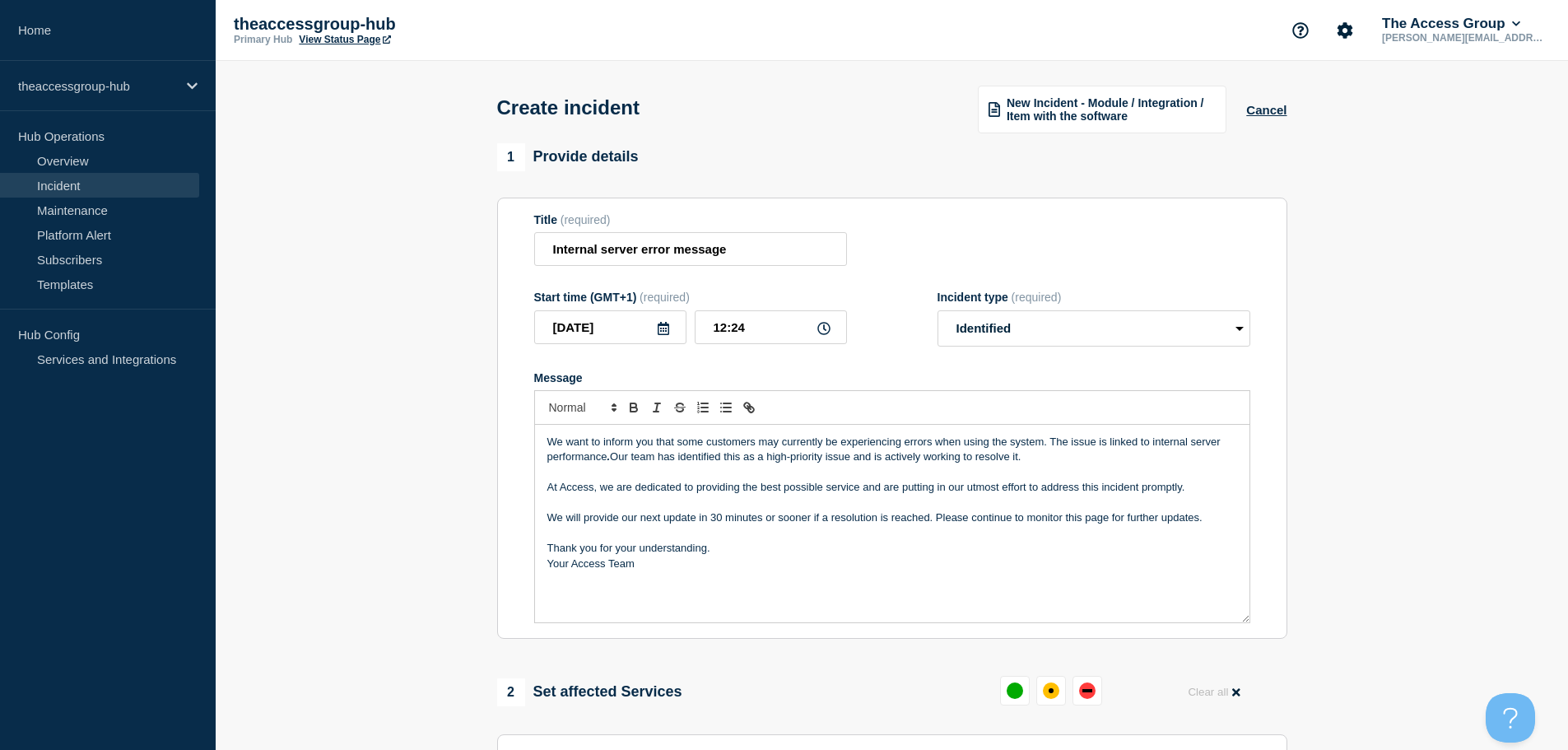
click at [715, 520] on p "We will provide our next update in 30 minutes or sooner if a resolution is reac…" at bounding box center [892, 518] width 690 height 15
drag, startPoint x: 720, startPoint y: 522, endPoint x: 711, endPoint y: 522, distance: 9.0
click at [711, 522] on p "We will provide our next update in 30 minutes or sooner if a resolution is reac…" at bounding box center [892, 518] width 690 height 15
drag, startPoint x: 741, startPoint y: 516, endPoint x: 700, endPoint y: 517, distance: 41.0
click at [700, 517] on p "We will provide our next update minutes or sooner if a resolution is reached. P…" at bounding box center [892, 518] width 690 height 15
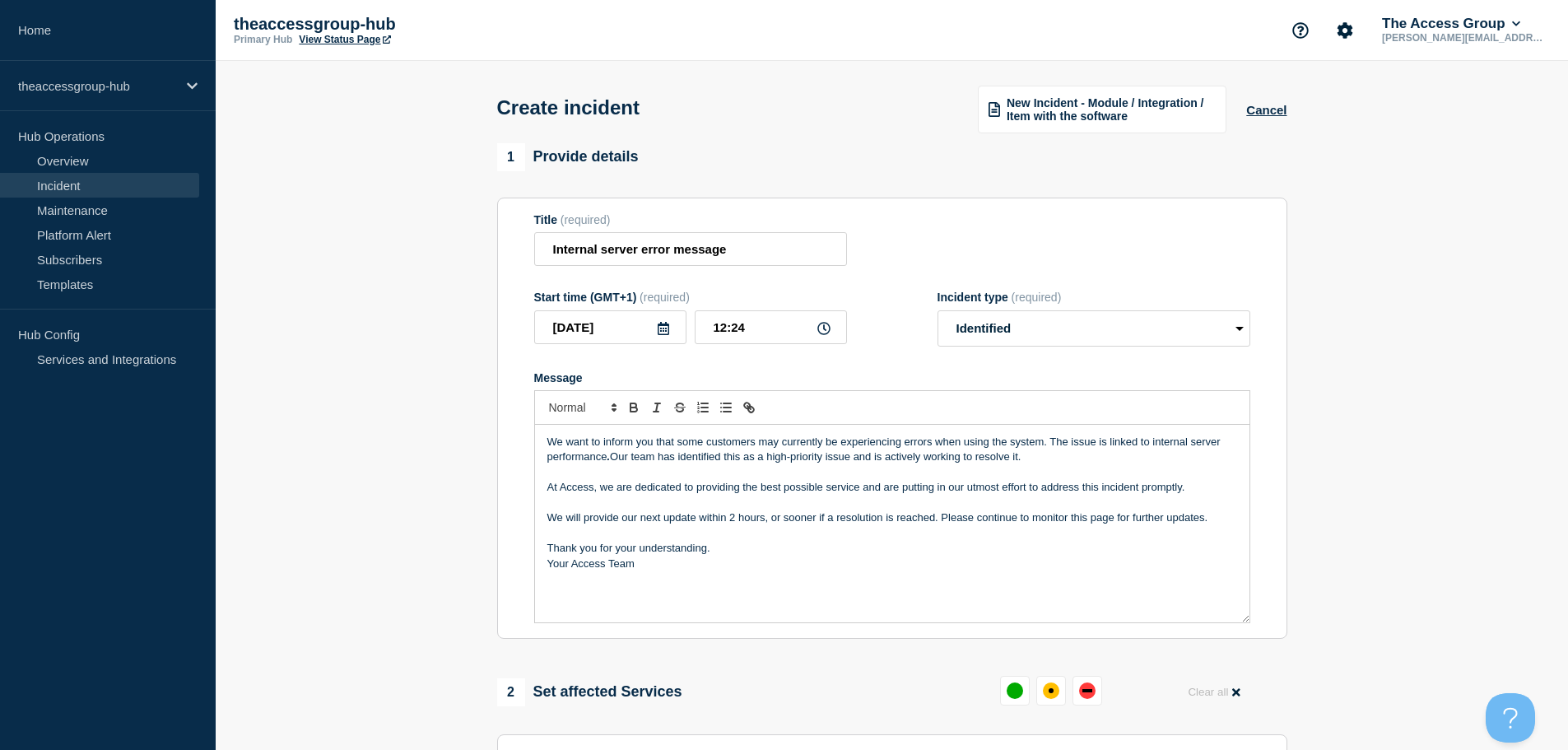
drag, startPoint x: 1220, startPoint y: 519, endPoint x: 540, endPoint y: 518, distance: 680.0
click at [540, 518] on div "We want to inform you that some customers may currently be experiencing errors …" at bounding box center [892, 523] width 715 height 197
click at [586, 517] on p "We will provide our next update within 2 hours, or sooner if a resolution is re…" at bounding box center [892, 518] width 690 height 15
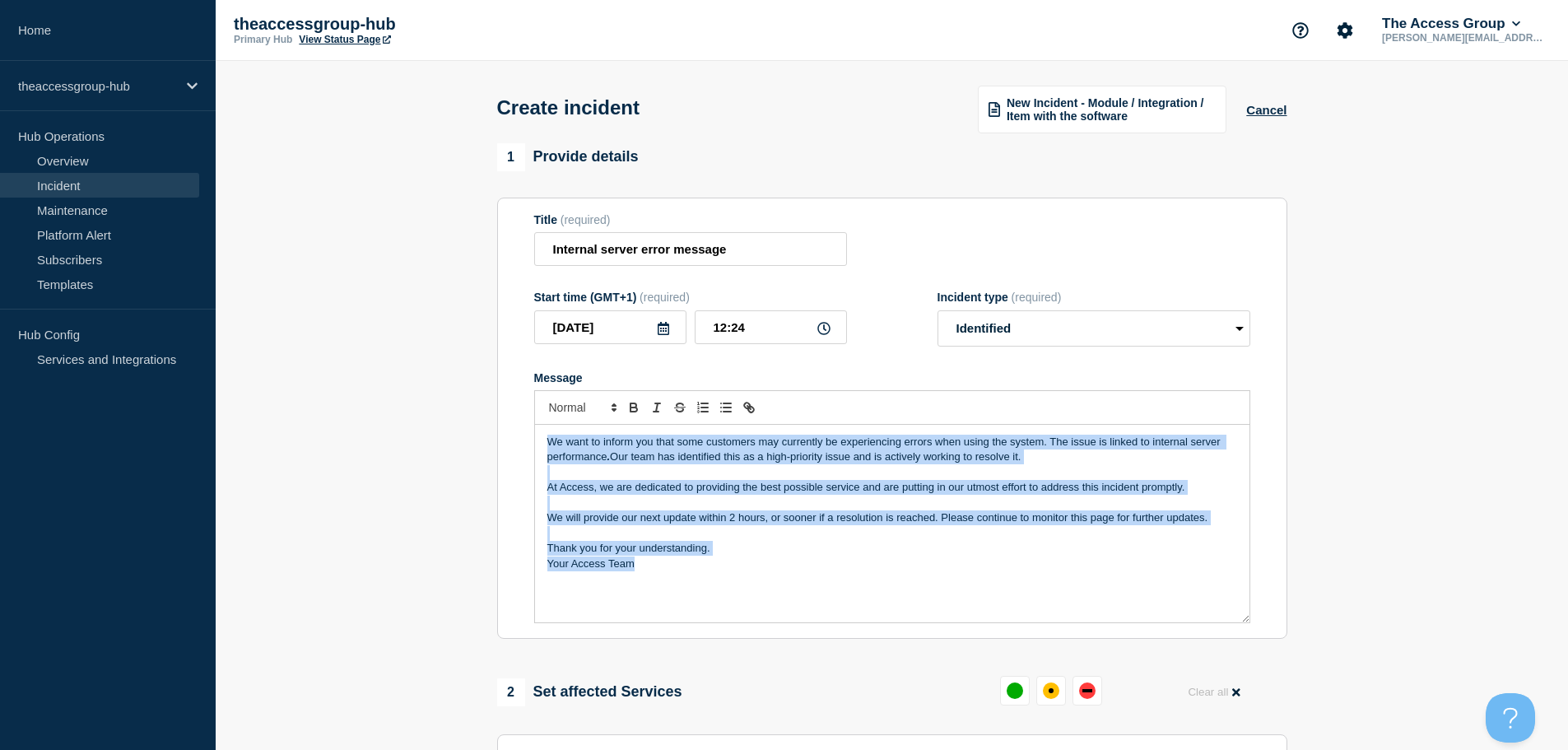
drag, startPoint x: 632, startPoint y: 536, endPoint x: 501, endPoint y: 413, distance: 179.7
click at [511, 426] on section "Title (required) Internal server error message Start time (GMT+1) (required) [D…" at bounding box center [892, 418] width 790 height 442
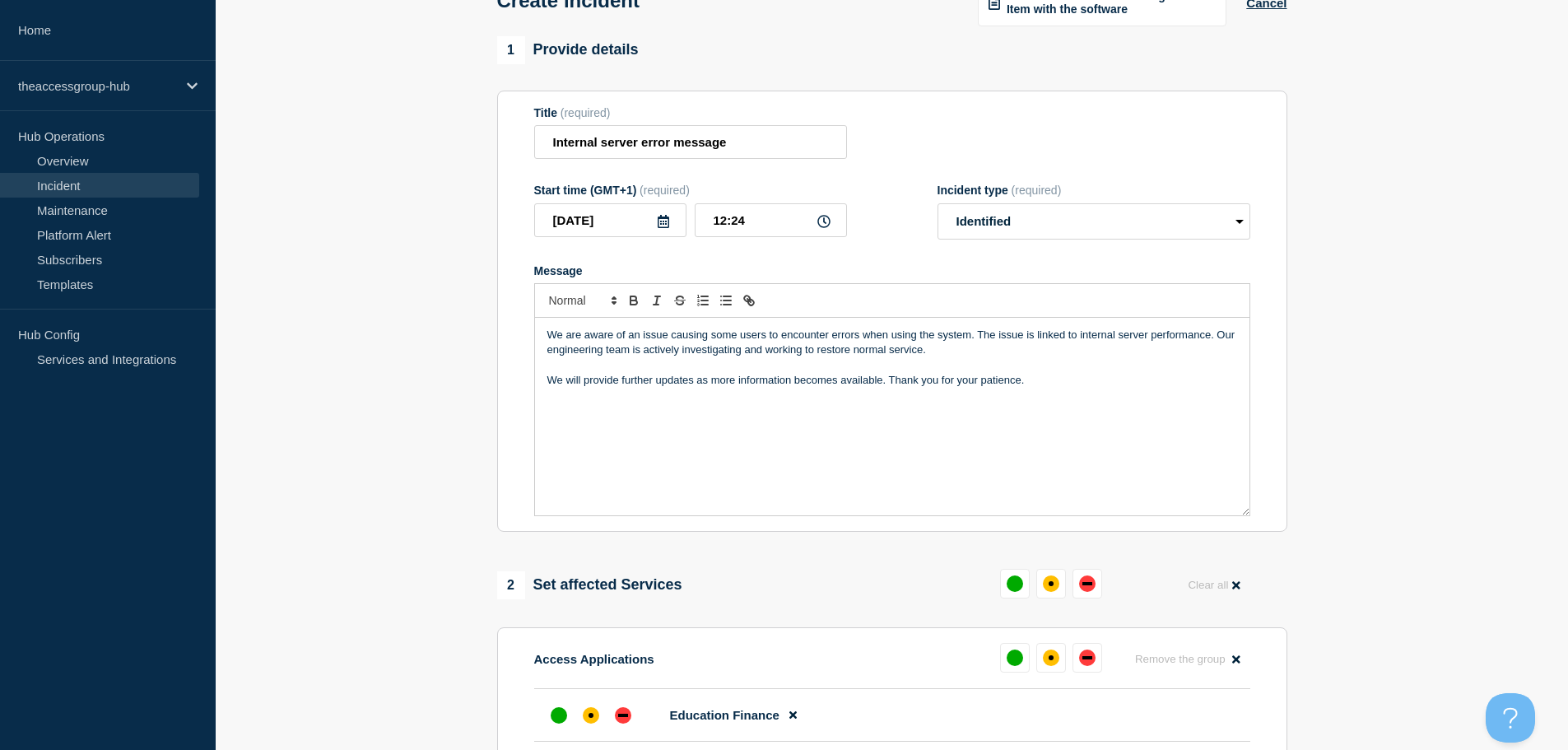
scroll to position [78, 0]
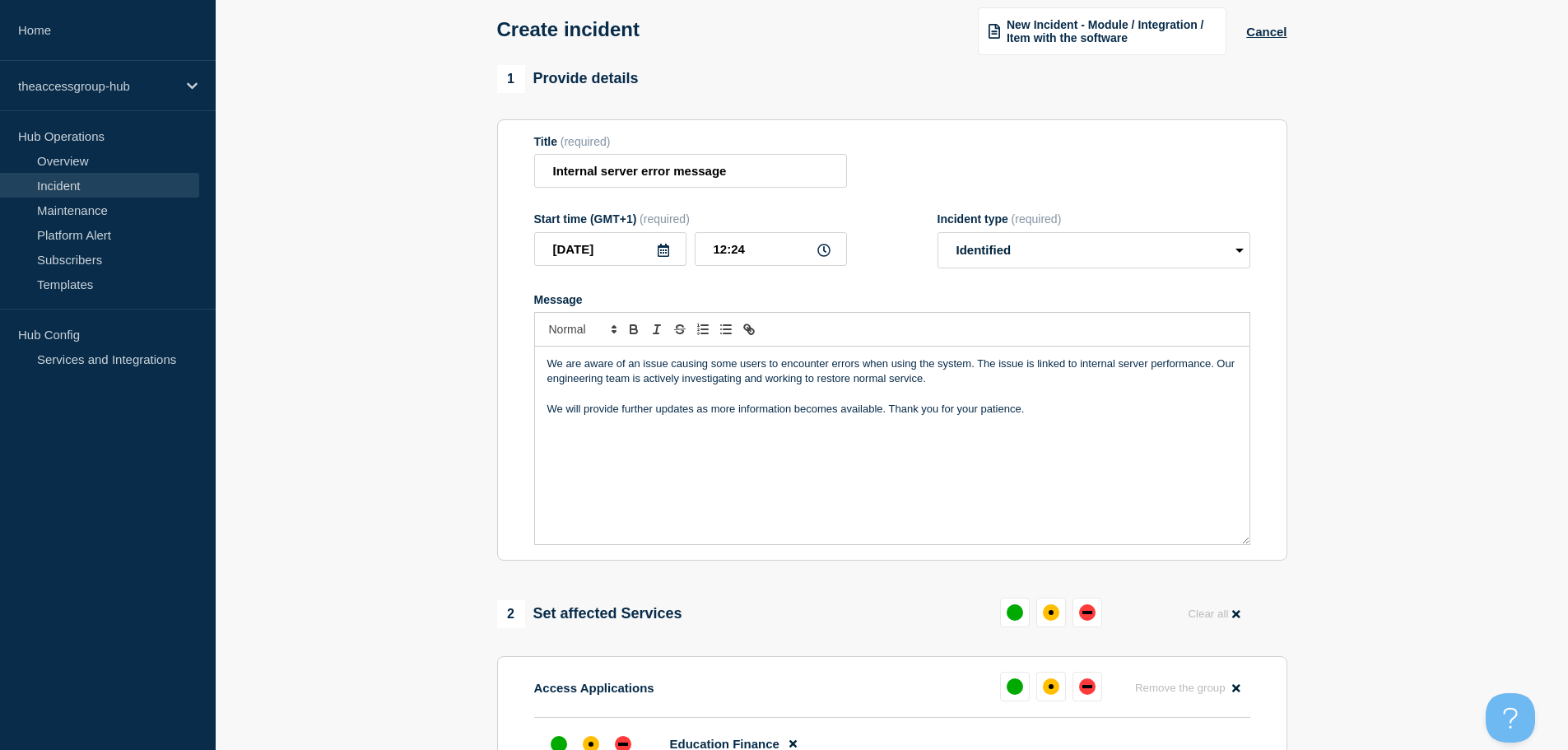
click at [1151, 400] on p "Message" at bounding box center [892, 395] width 690 height 15
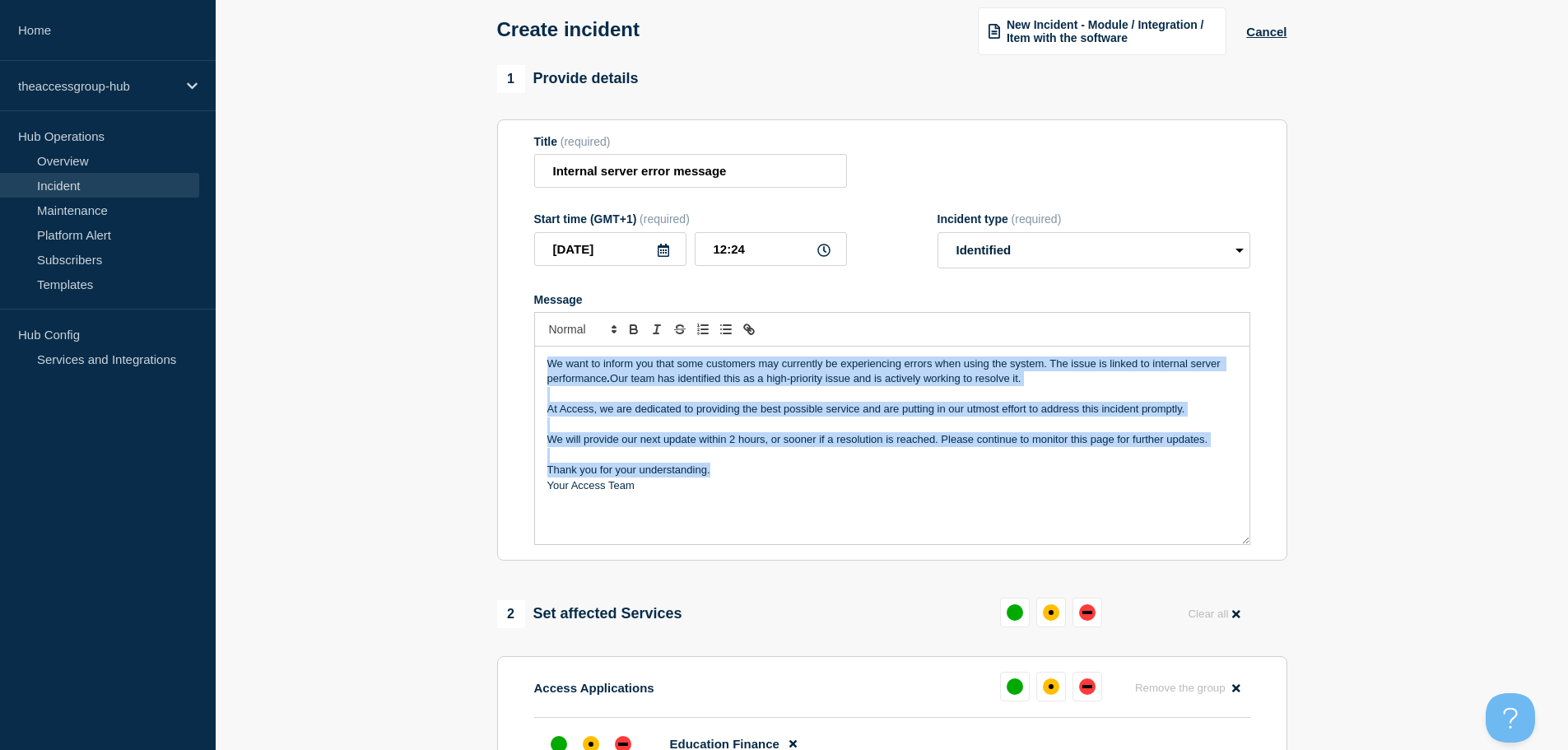
click at [855, 469] on p "Thank you for your understanding." at bounding box center [892, 470] width 690 height 15
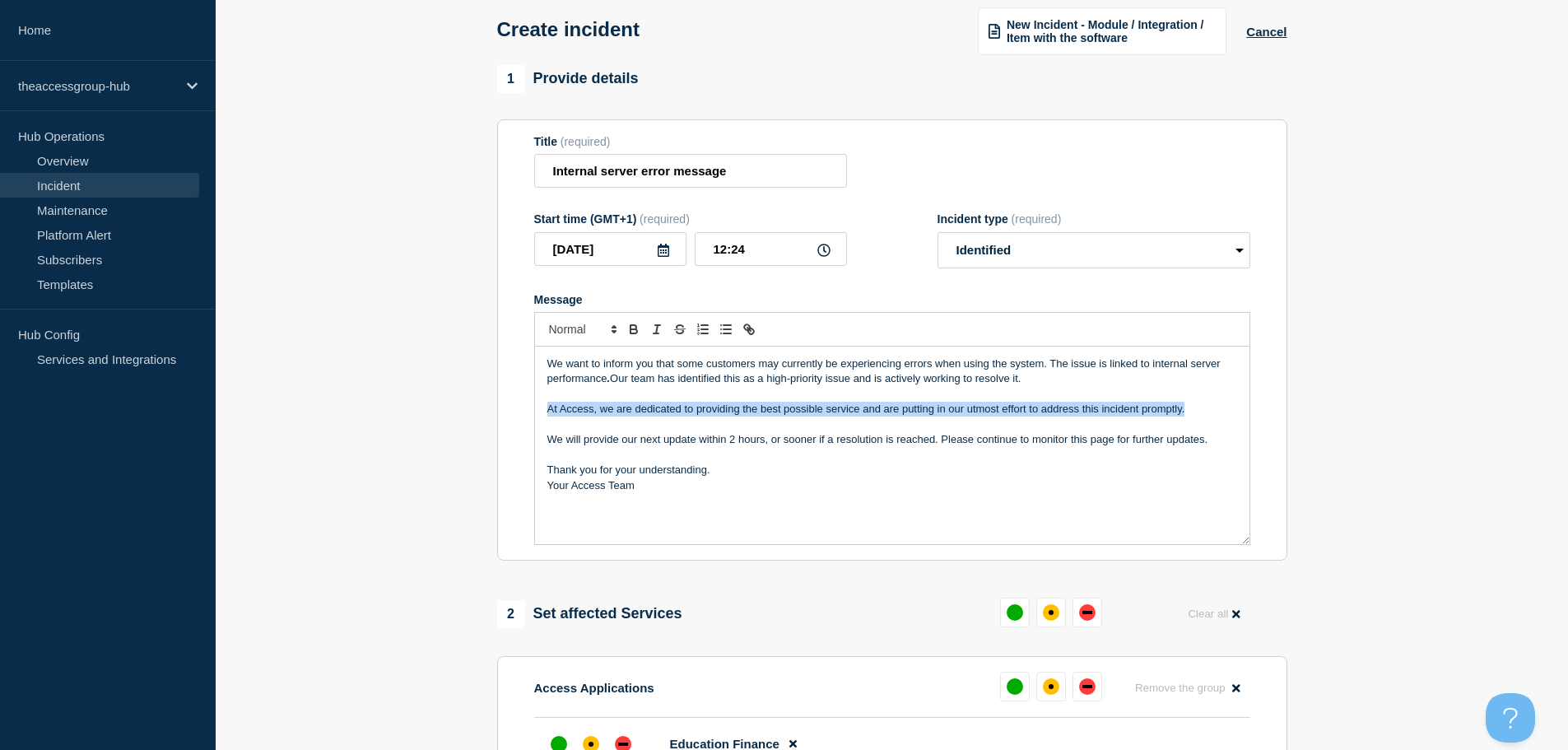
drag, startPoint x: 1207, startPoint y: 409, endPoint x: 491, endPoint y: 417, distance: 716.0
click at [491, 417] on div "1 Provide details Title (required) Internal server error message Start time (GM…" at bounding box center [891, 579] width 809 height 1029
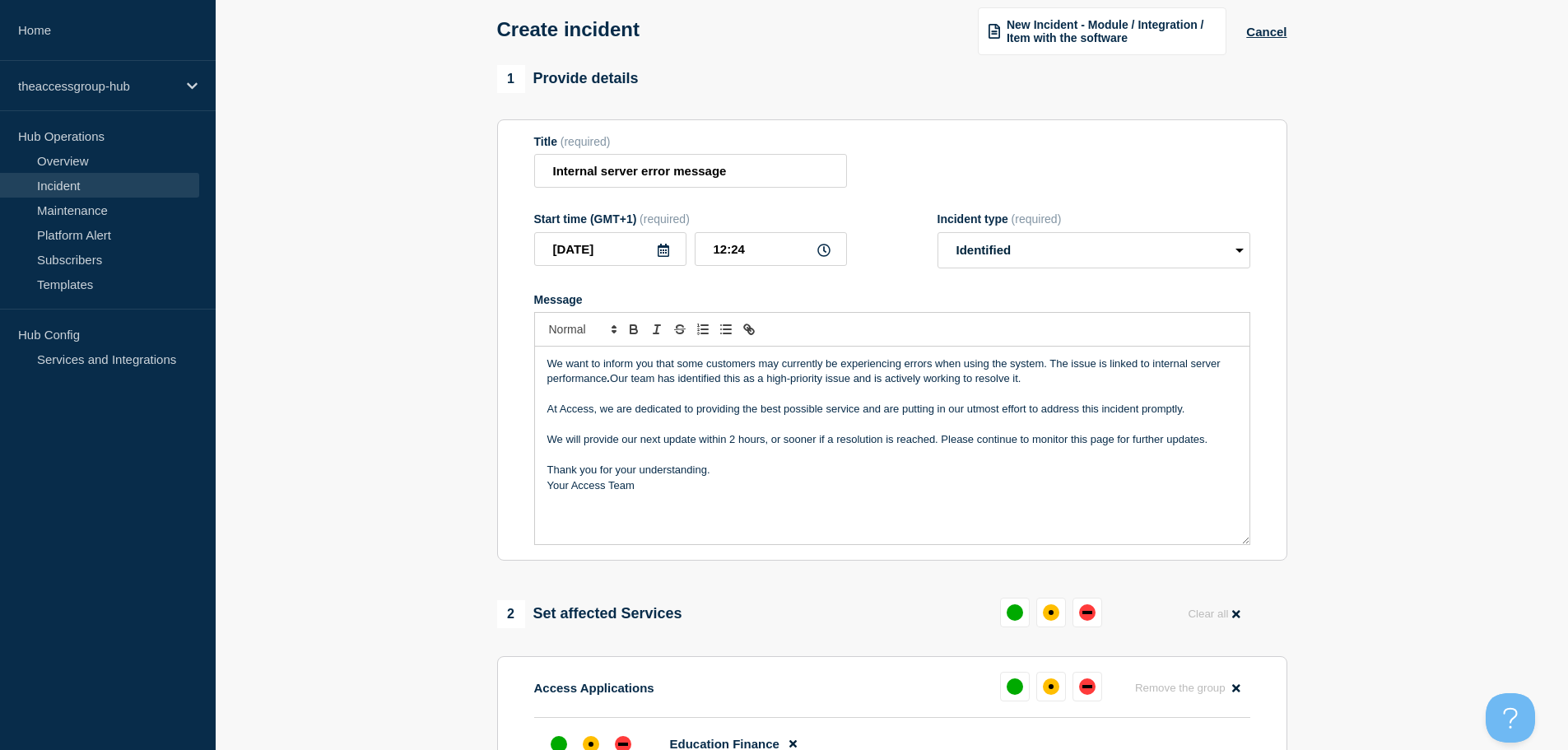
click at [818, 477] on p "Thank you for your understanding." at bounding box center [892, 470] width 690 height 15
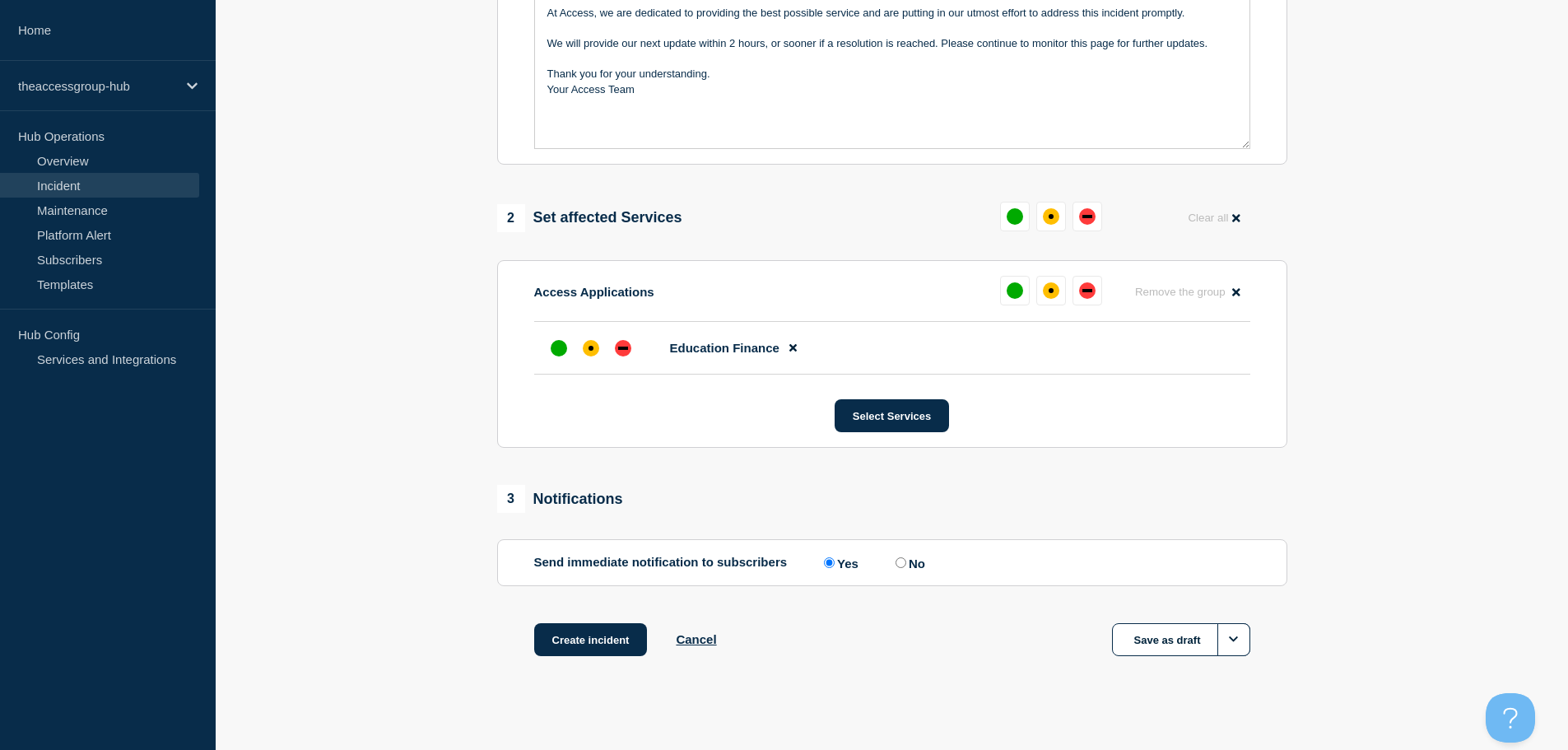
scroll to position [490, 0]
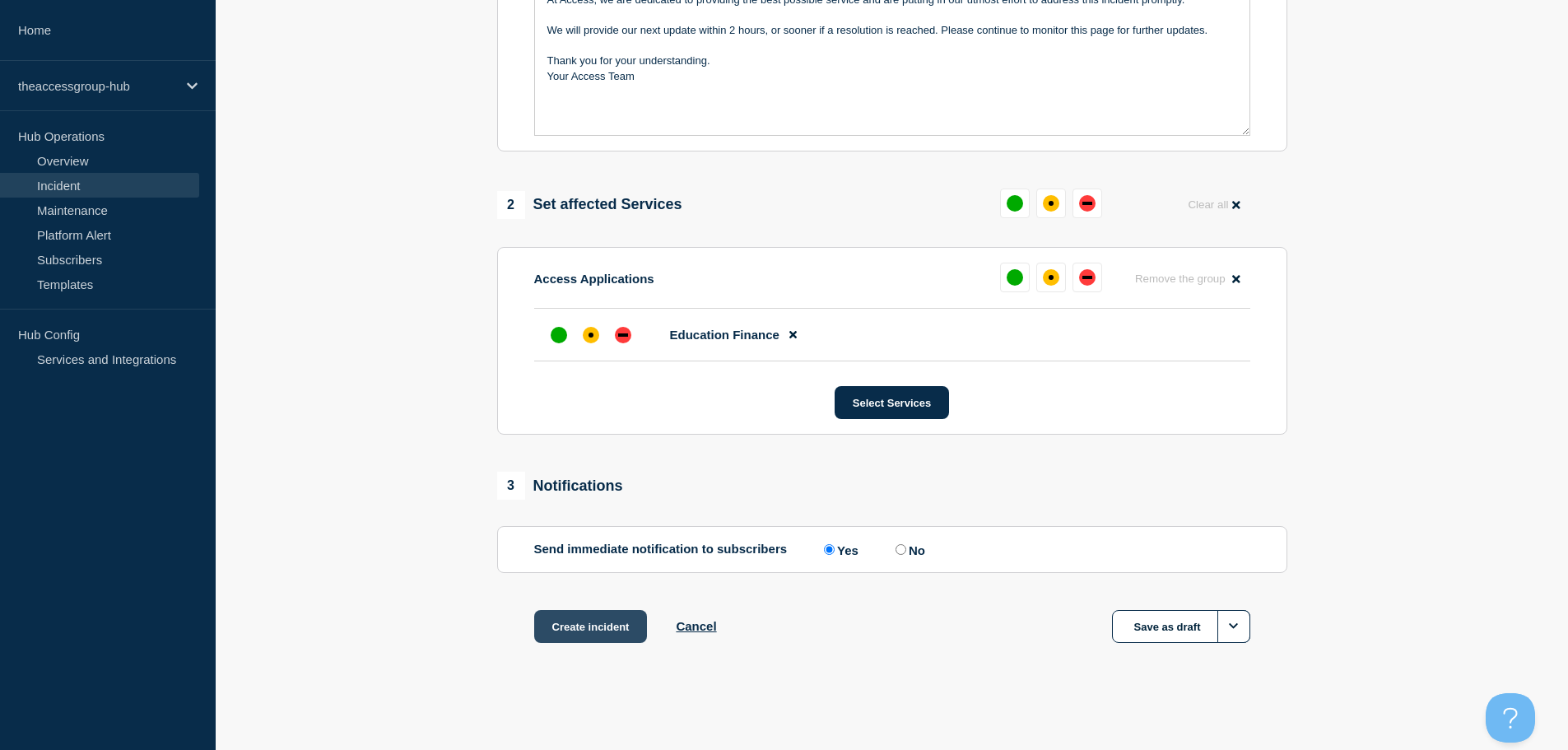
click at [603, 625] on button "Create incident" at bounding box center [590, 626] width 113 height 33
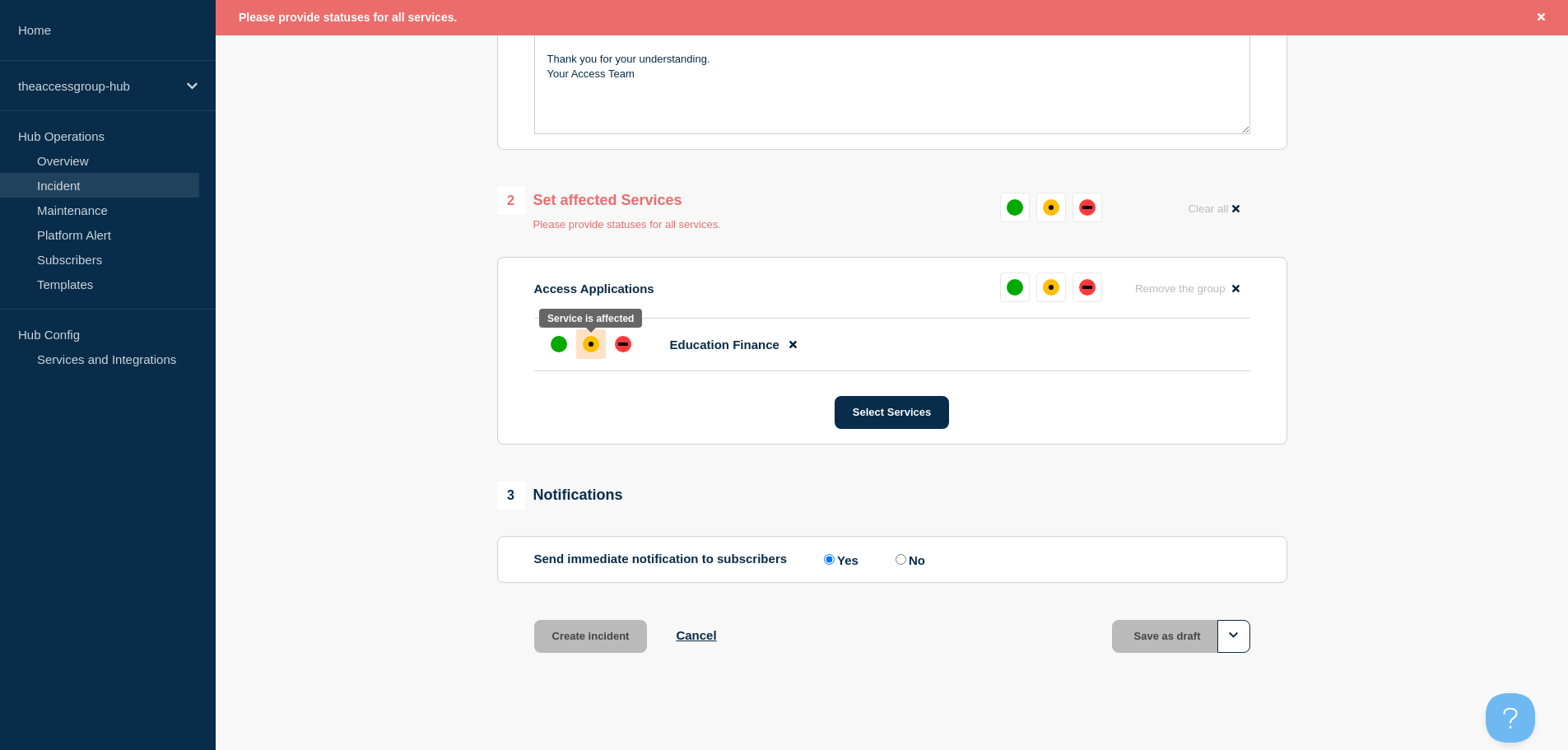
click at [596, 344] on div "affected" at bounding box center [591, 344] width 17 height 17
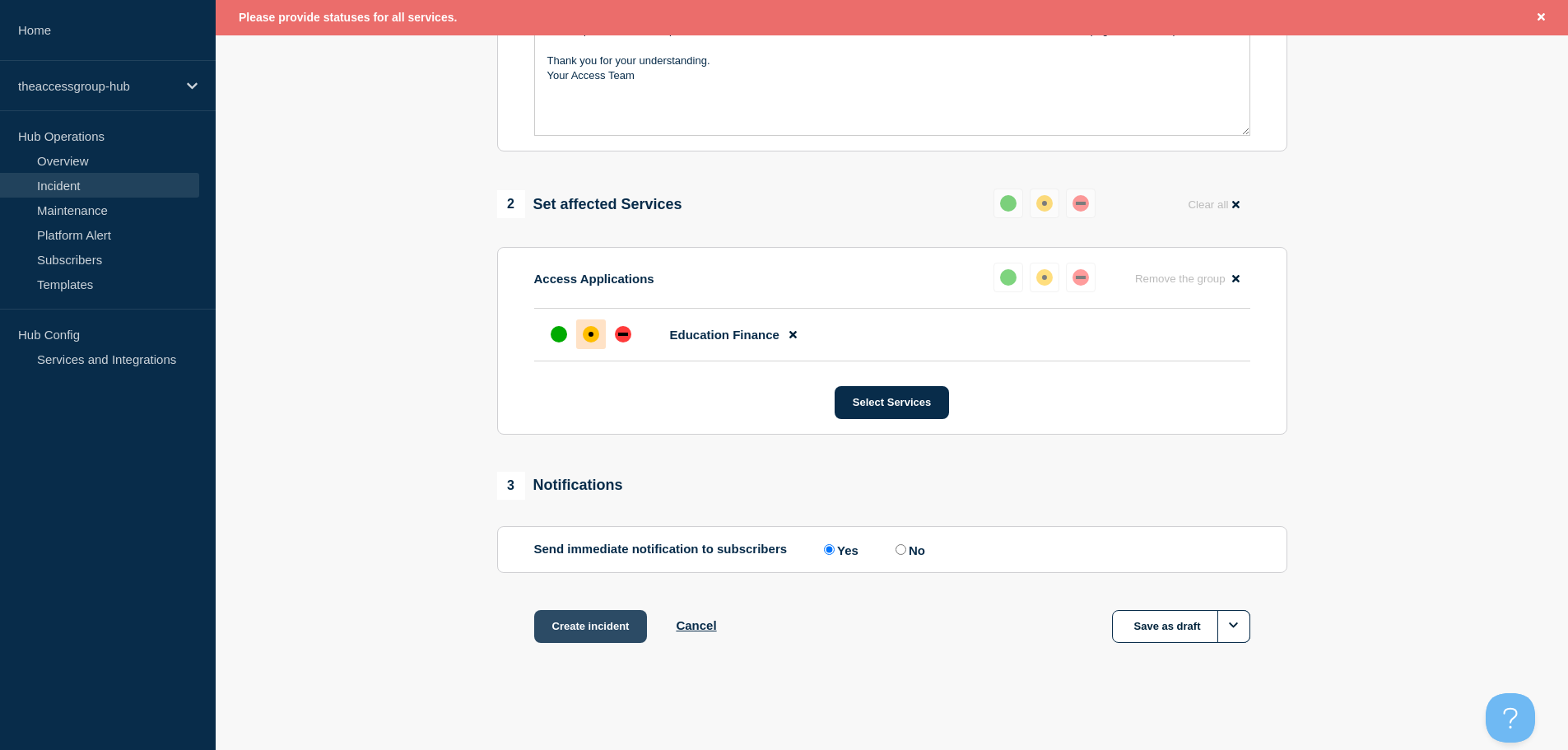
click at [583, 630] on button "Create incident" at bounding box center [590, 626] width 113 height 33
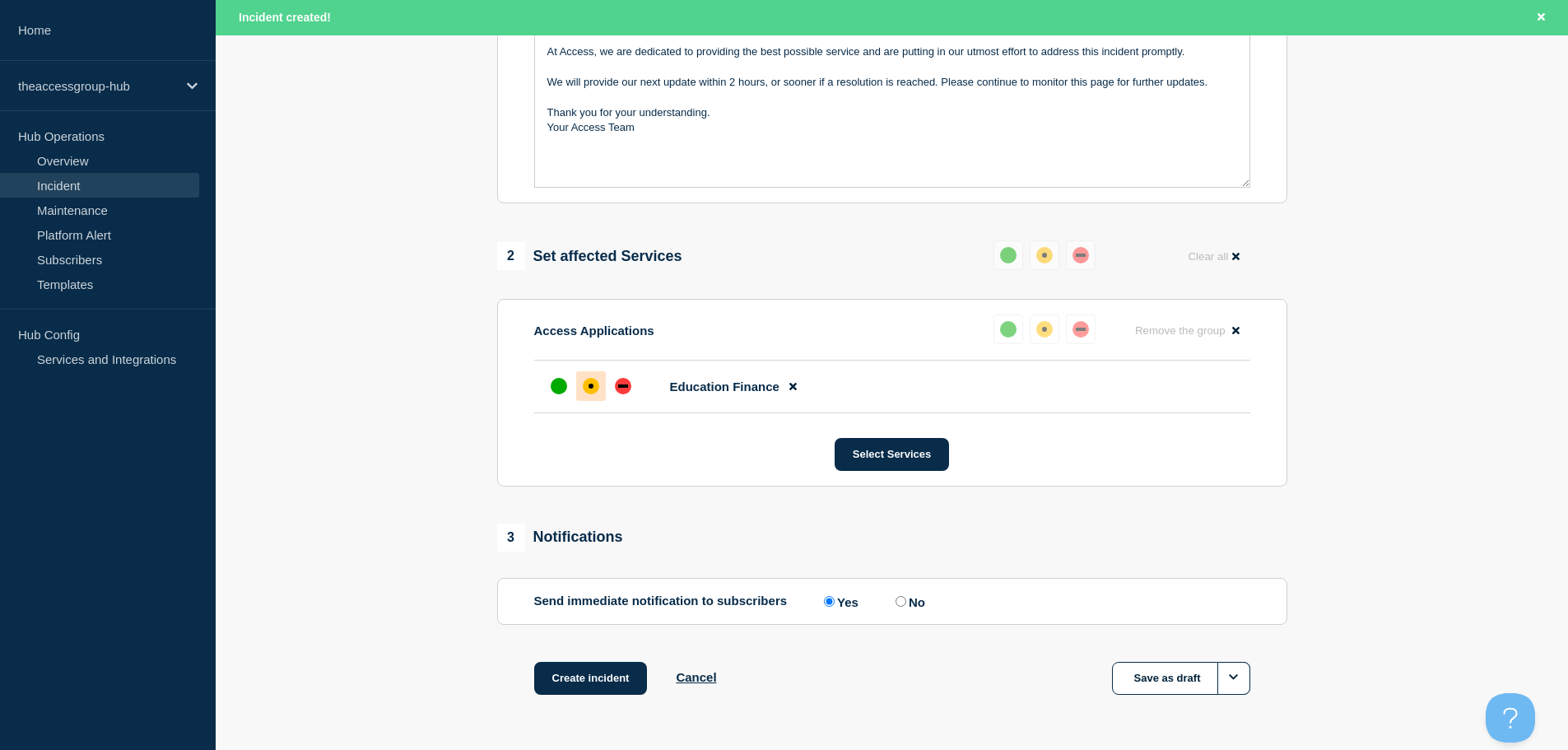
scroll to position [442, 0]
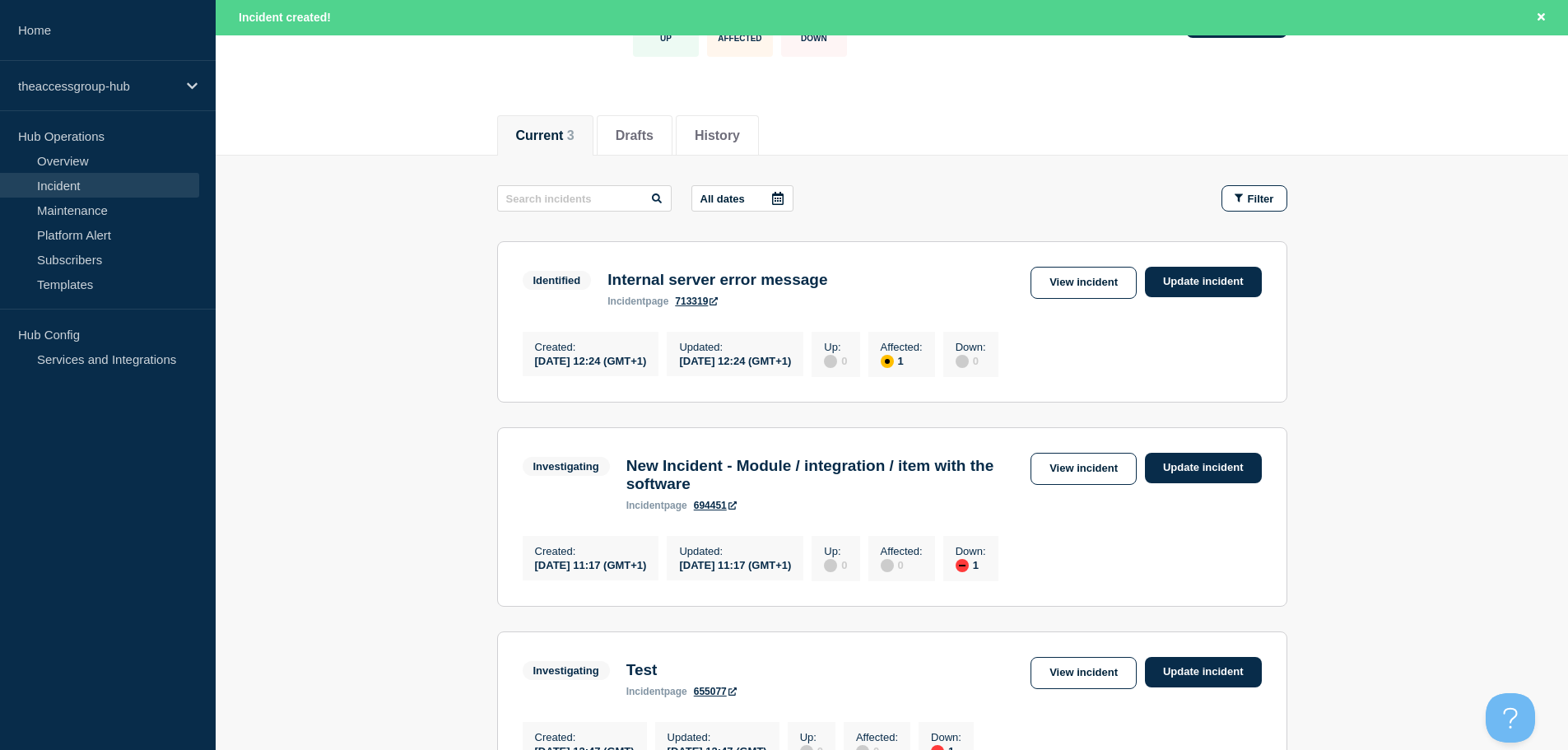
scroll to position [82, 0]
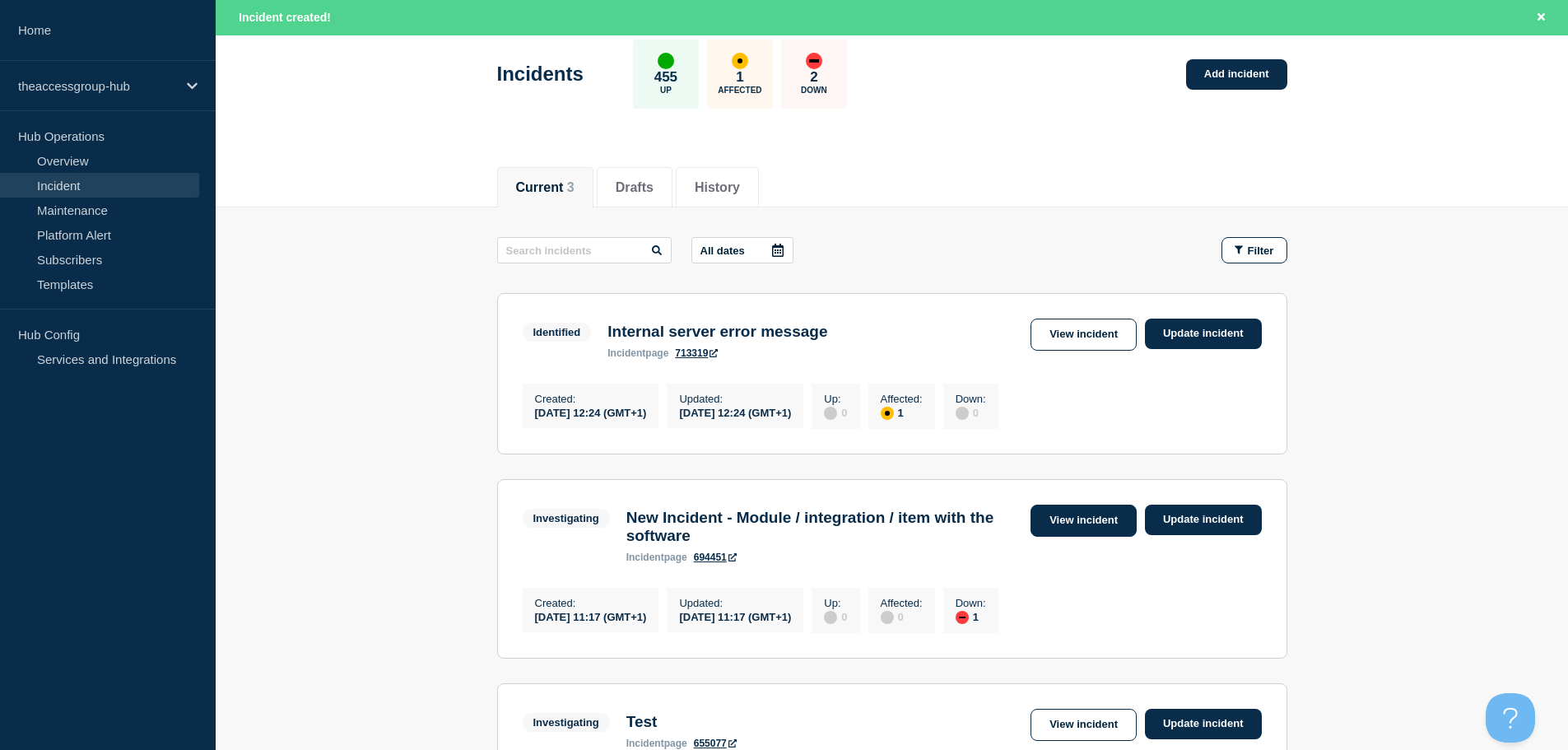
click at [1118, 529] on link "View incident" at bounding box center [1083, 521] width 106 height 32
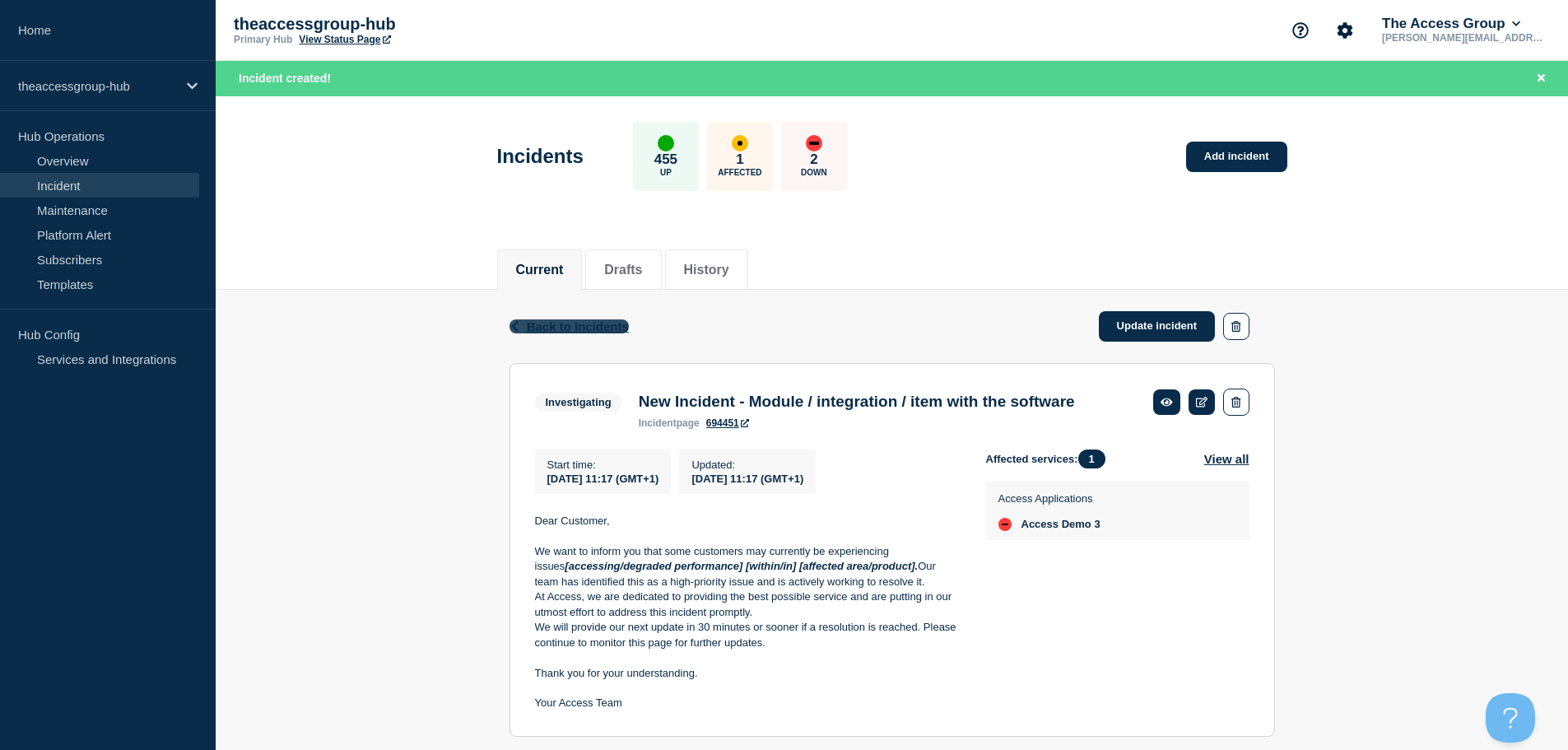
click at [573, 321] on span "Back to Incidents" at bounding box center [578, 326] width 102 height 14
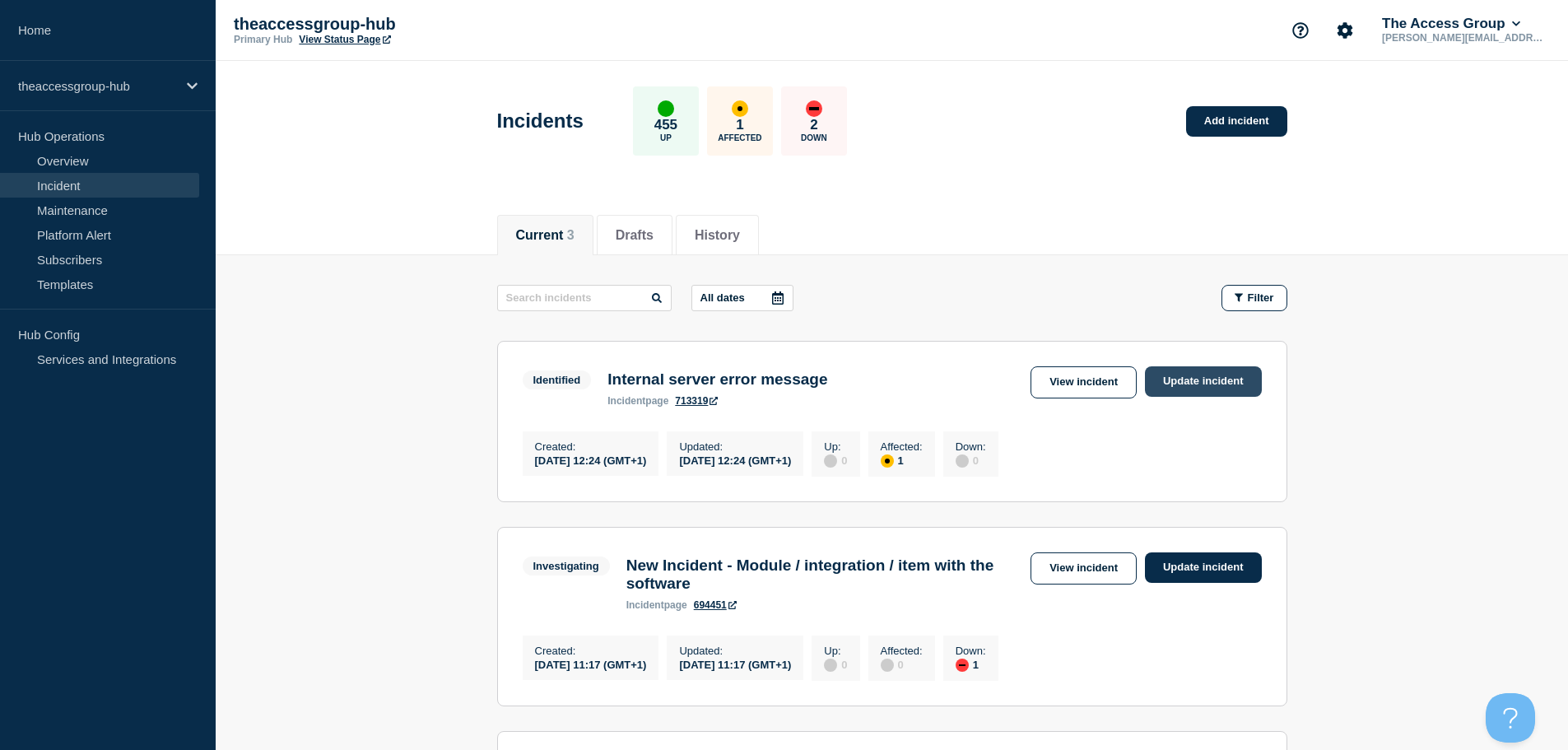
click at [1191, 389] on link "Update incident" at bounding box center [1203, 381] width 117 height 30
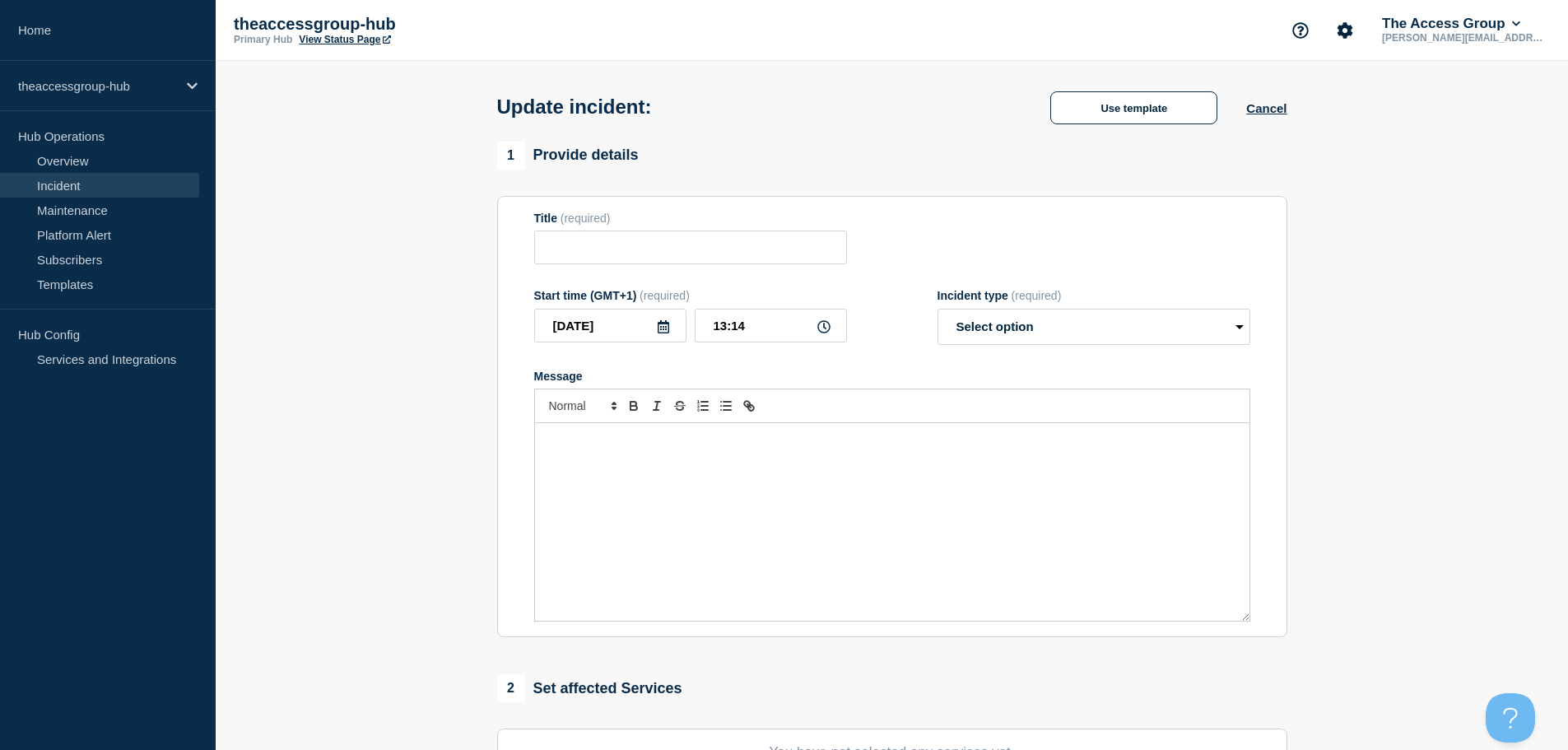
type input "Internal server error message"
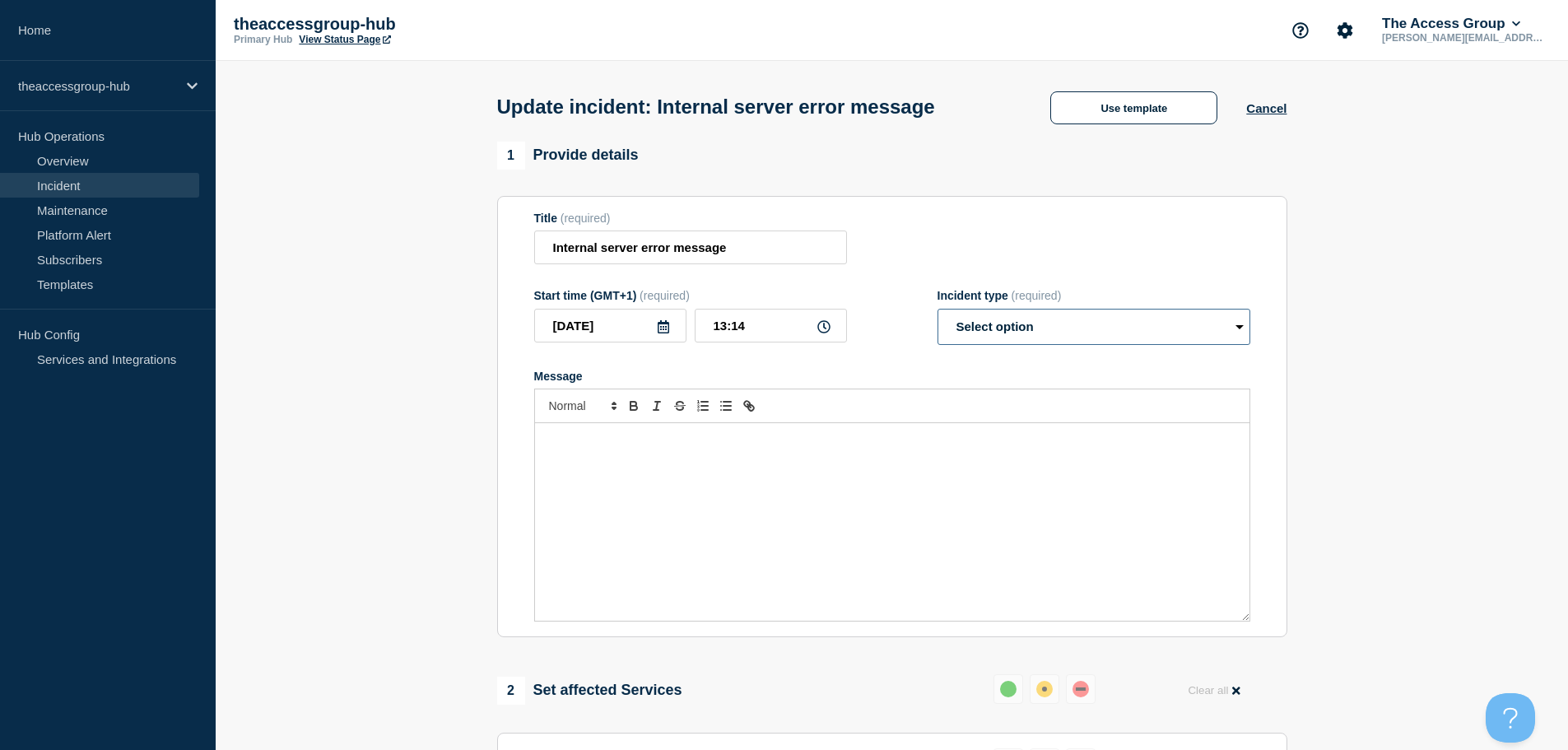
click at [1030, 332] on select "Select option Investigating Identified Monitoring Resolved" at bounding box center [1093, 326] width 312 height 36
select select "monitoring"
click at [937, 312] on select "Select option Investigating Identified Monitoring Resolved" at bounding box center [1093, 326] width 312 height 36
click at [1108, 109] on button "Use template" at bounding box center [1133, 108] width 167 height 33
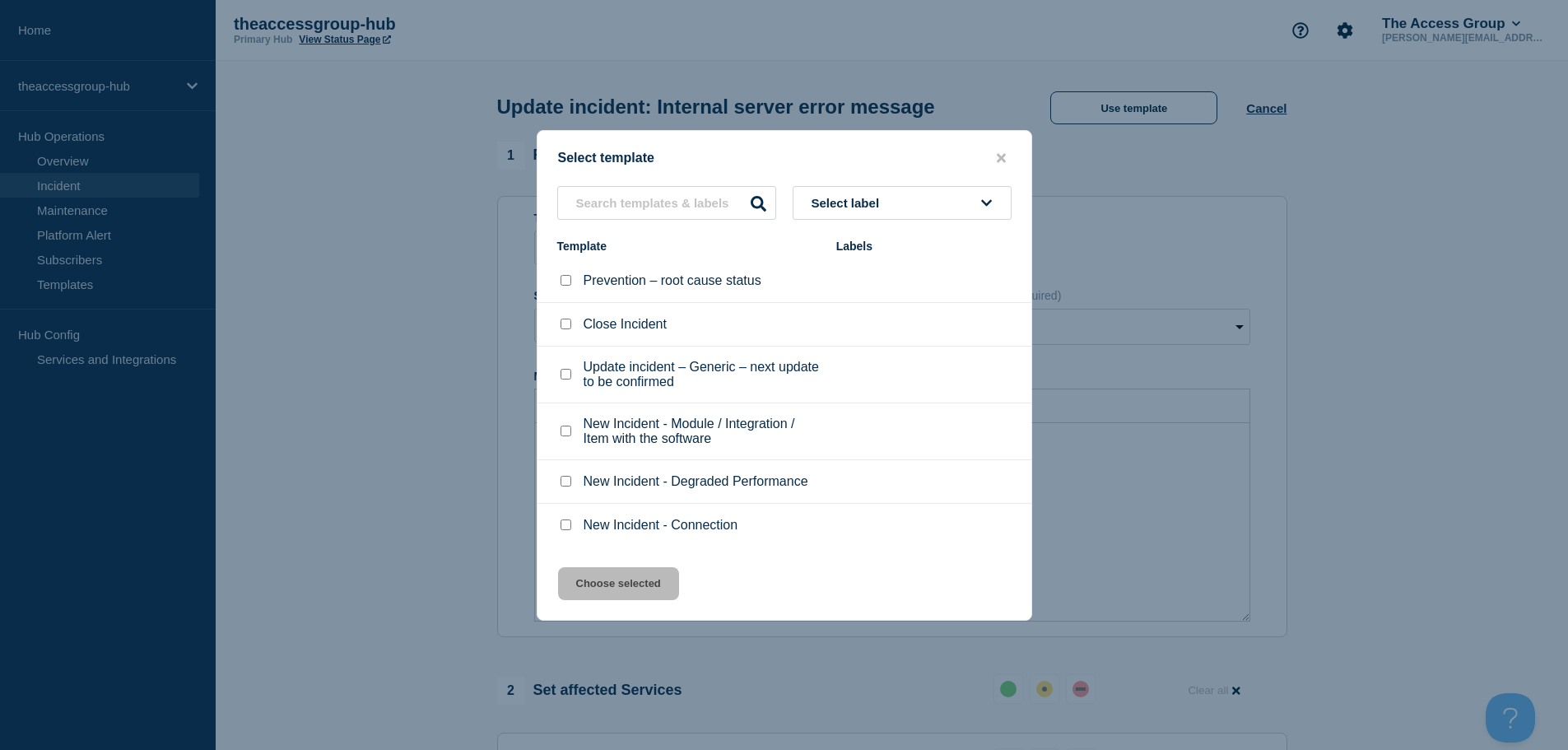
click at [723, 349] on li "Update incident – Generic – next update to be confirmed" at bounding box center [784, 375] width 494 height 57
click at [886, 205] on span "Select label" at bounding box center [848, 202] width 75 height 14
click at [886, 204] on span "Select label" at bounding box center [848, 202] width 75 height 14
click at [1190, 326] on div at bounding box center [784, 375] width 1568 height 750
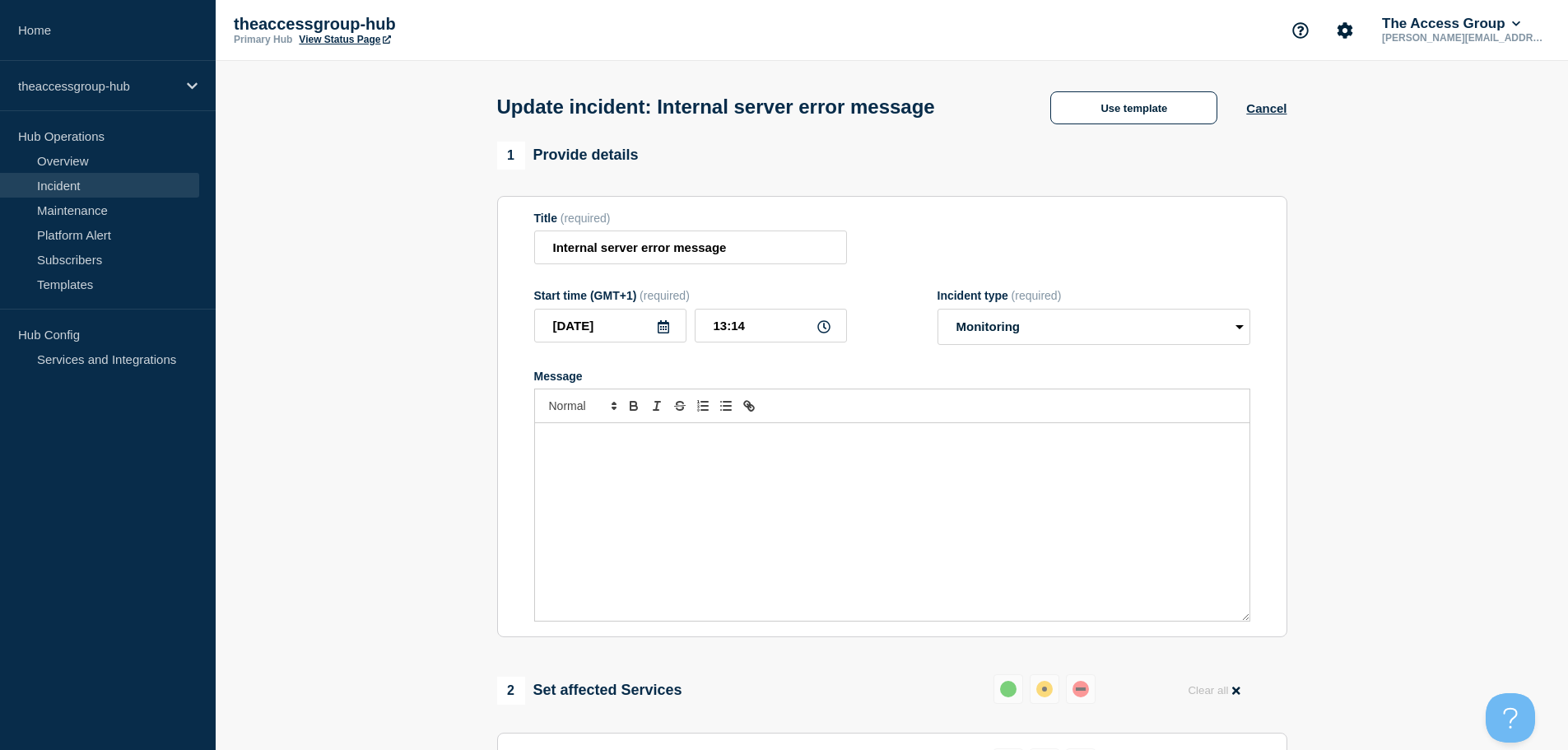
click at [733, 503] on div "Message" at bounding box center [892, 522] width 715 height 197
paste div "Message"
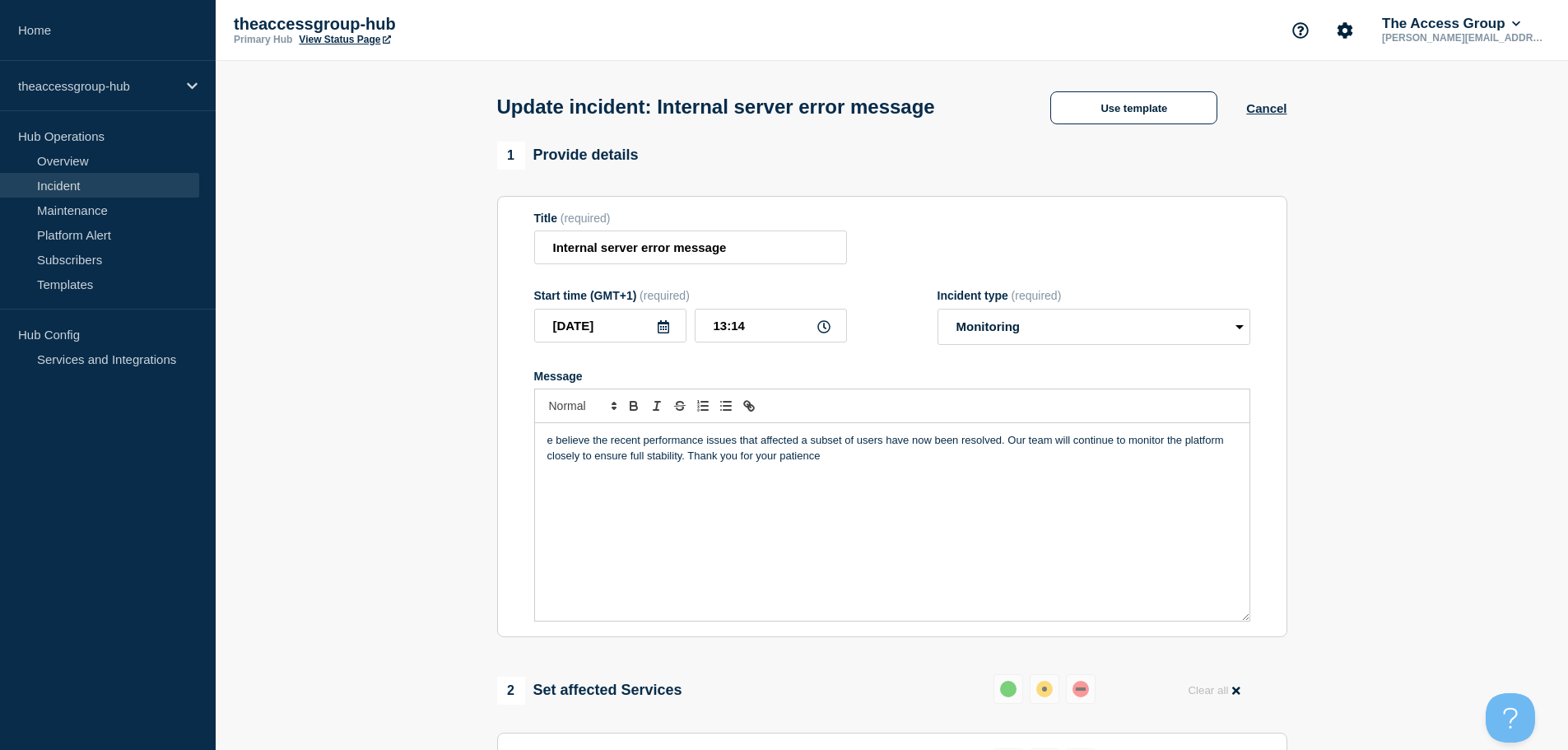
click at [548, 441] on p "e believe the recent performance issues that affected a subset of users have no…" at bounding box center [892, 448] width 690 height 30
click at [832, 442] on p "We believe the recent performance issues that affected a subset of users have n…" at bounding box center [892, 448] width 690 height 30
click at [817, 445] on p "We believe the recent performance issues that affected a a small number of user…" at bounding box center [892, 448] width 690 height 30
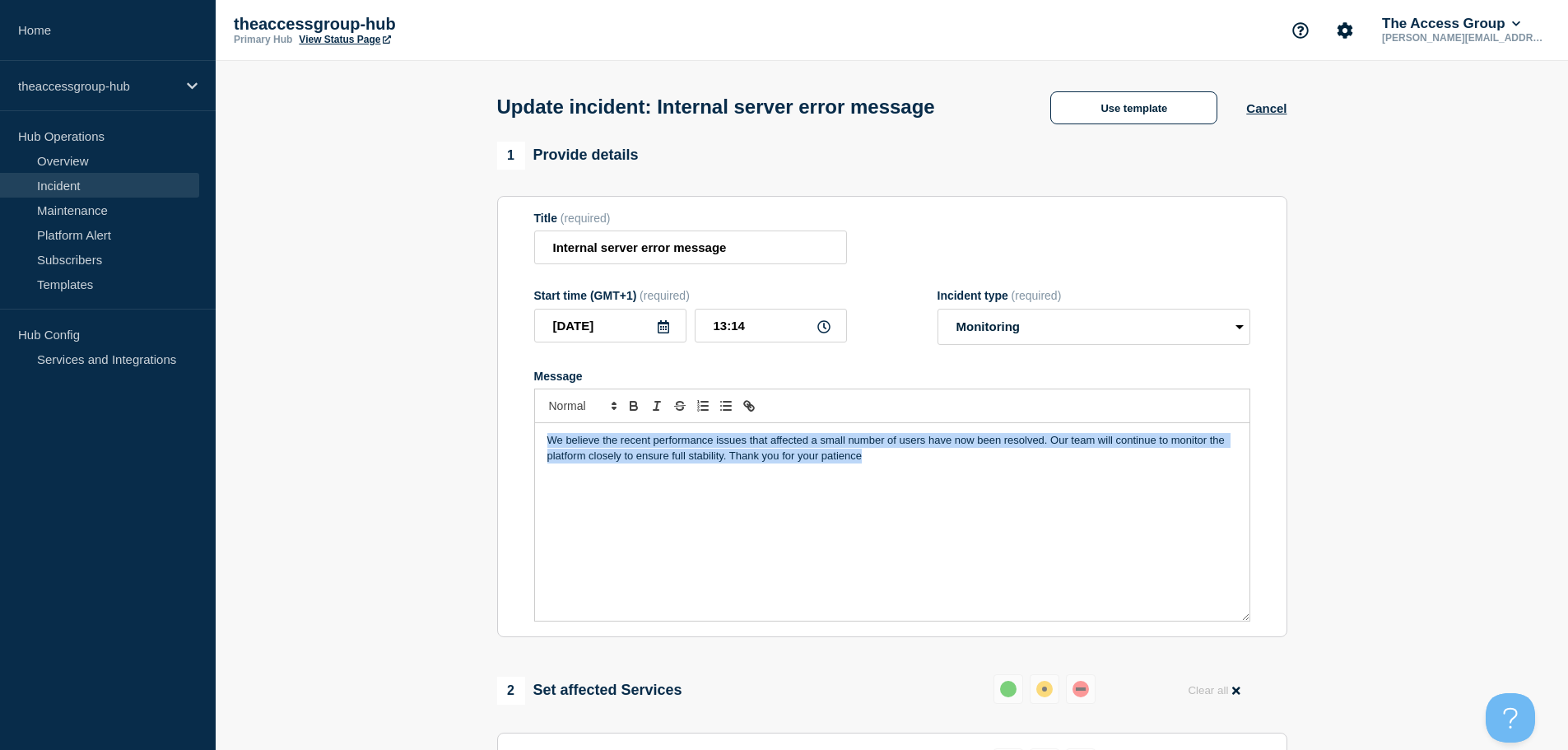
drag, startPoint x: 959, startPoint y: 469, endPoint x: 391, endPoint y: 381, distance: 574.8
click at [391, 381] on section "1 Provide details Title (required) Internal server error message Start time (GM…" at bounding box center [892, 723] width 1352 height 1162
copy p "We believe the recent performance issues that affected a small number of users …"
click at [914, 522] on div "We believe the recent performance issues that affected a small number of users …" at bounding box center [892, 522] width 715 height 197
drag, startPoint x: 893, startPoint y: 469, endPoint x: 322, endPoint y: 388, distance: 576.7
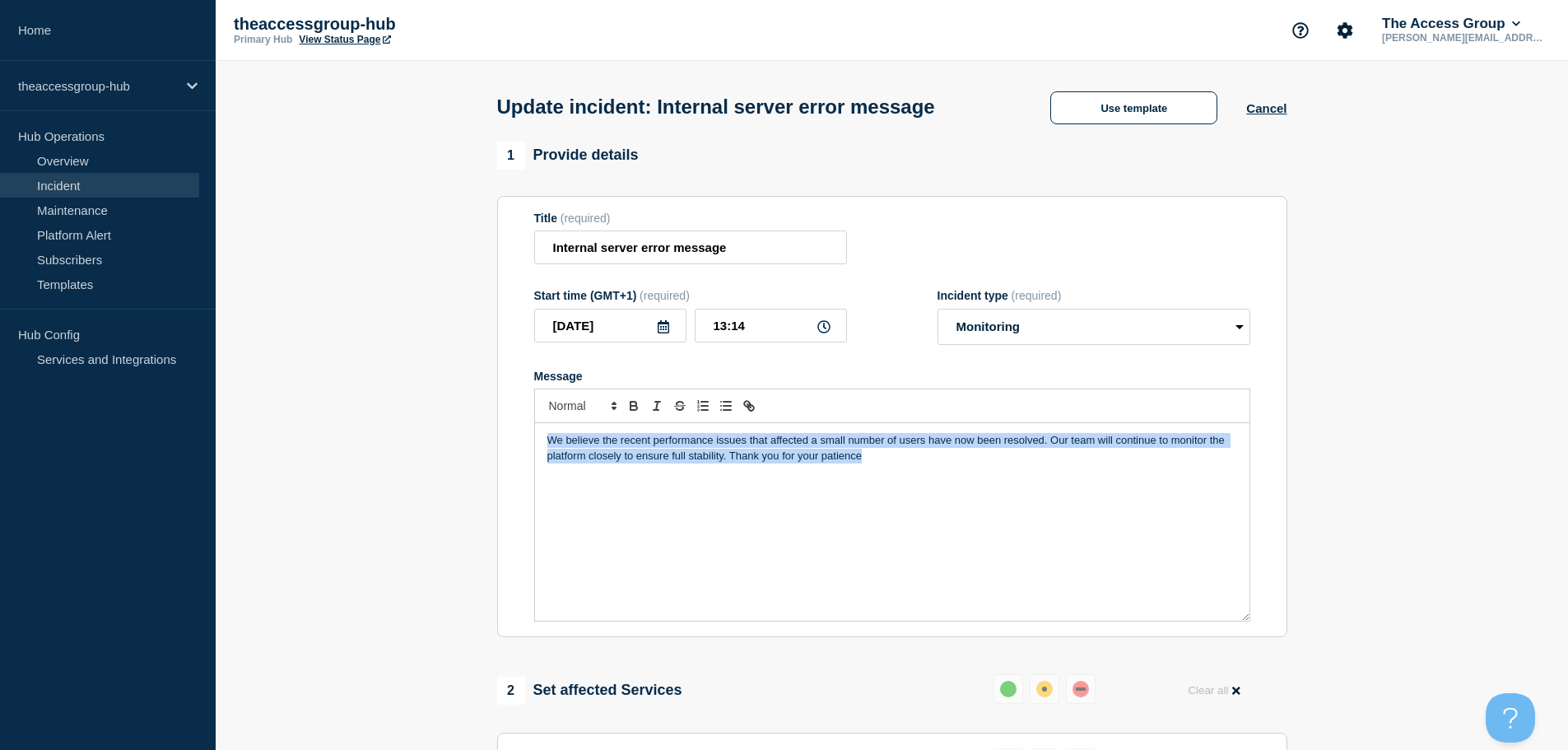
click at [321, 388] on section "1 Provide details Title (required) Internal server error message Start time (GM…" at bounding box center [892, 723] width 1352 height 1162
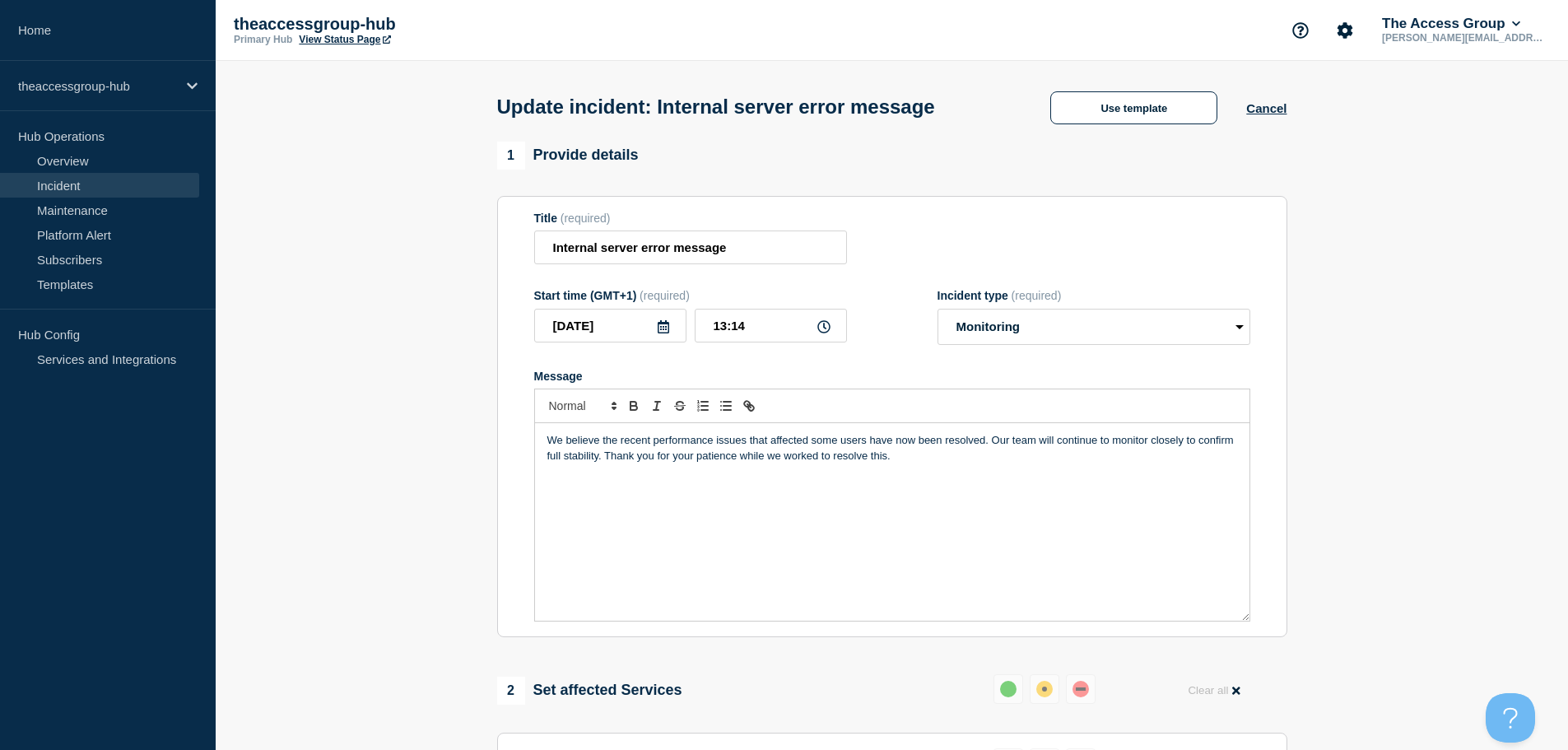
click at [994, 445] on p "We believe the recent performance issues that affected some users have now been…" at bounding box center [892, 448] width 690 height 30
click at [850, 458] on p "Our team will continue to monitor closely to confirm full stability. Thank you …" at bounding box center [892, 456] width 690 height 15
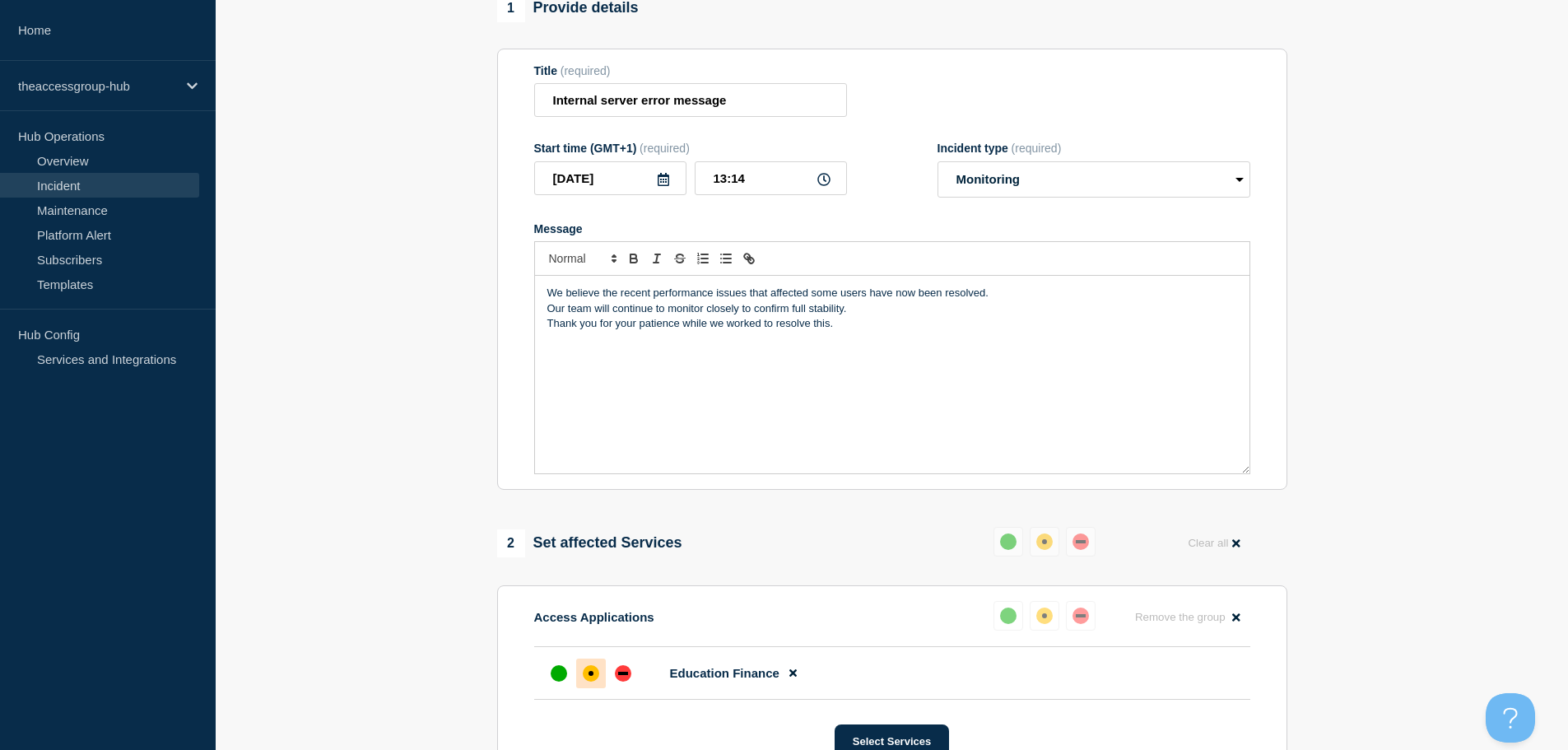
scroll to position [412, 0]
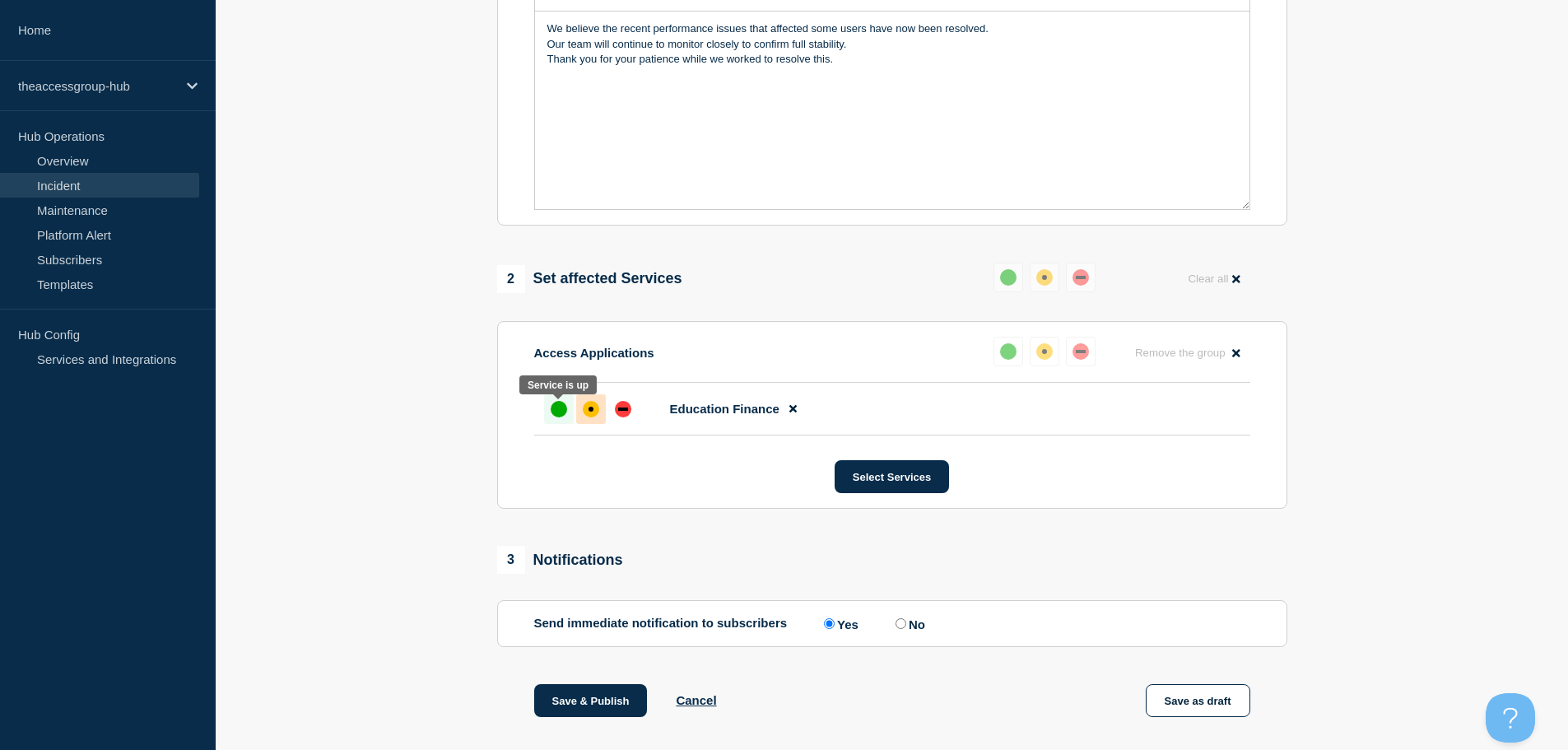
click at [564, 415] on div "up" at bounding box center [559, 409] width 17 height 17
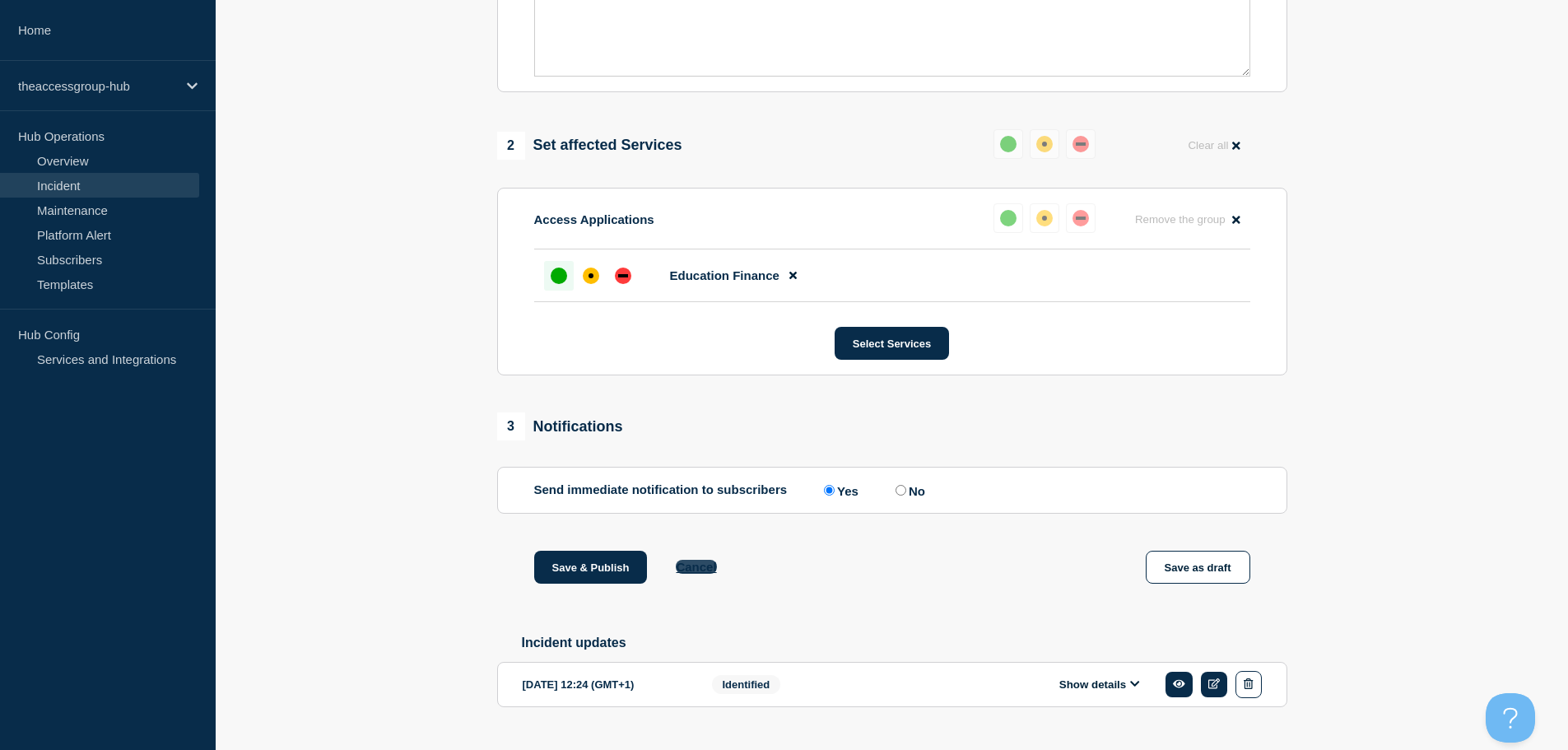
scroll to position [587, 0]
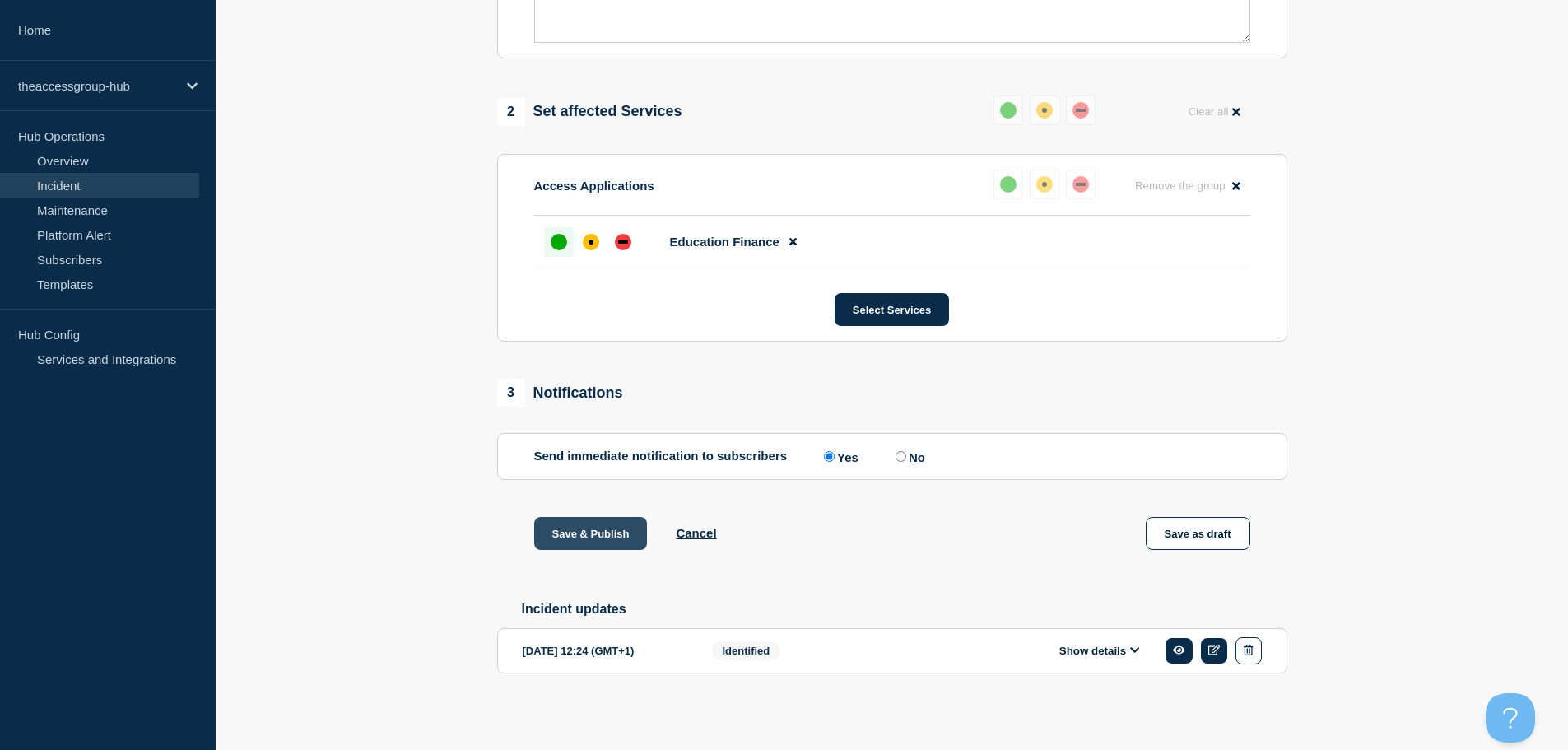
click at [607, 525] on button "Save & Publish" at bounding box center [590, 532] width 113 height 33
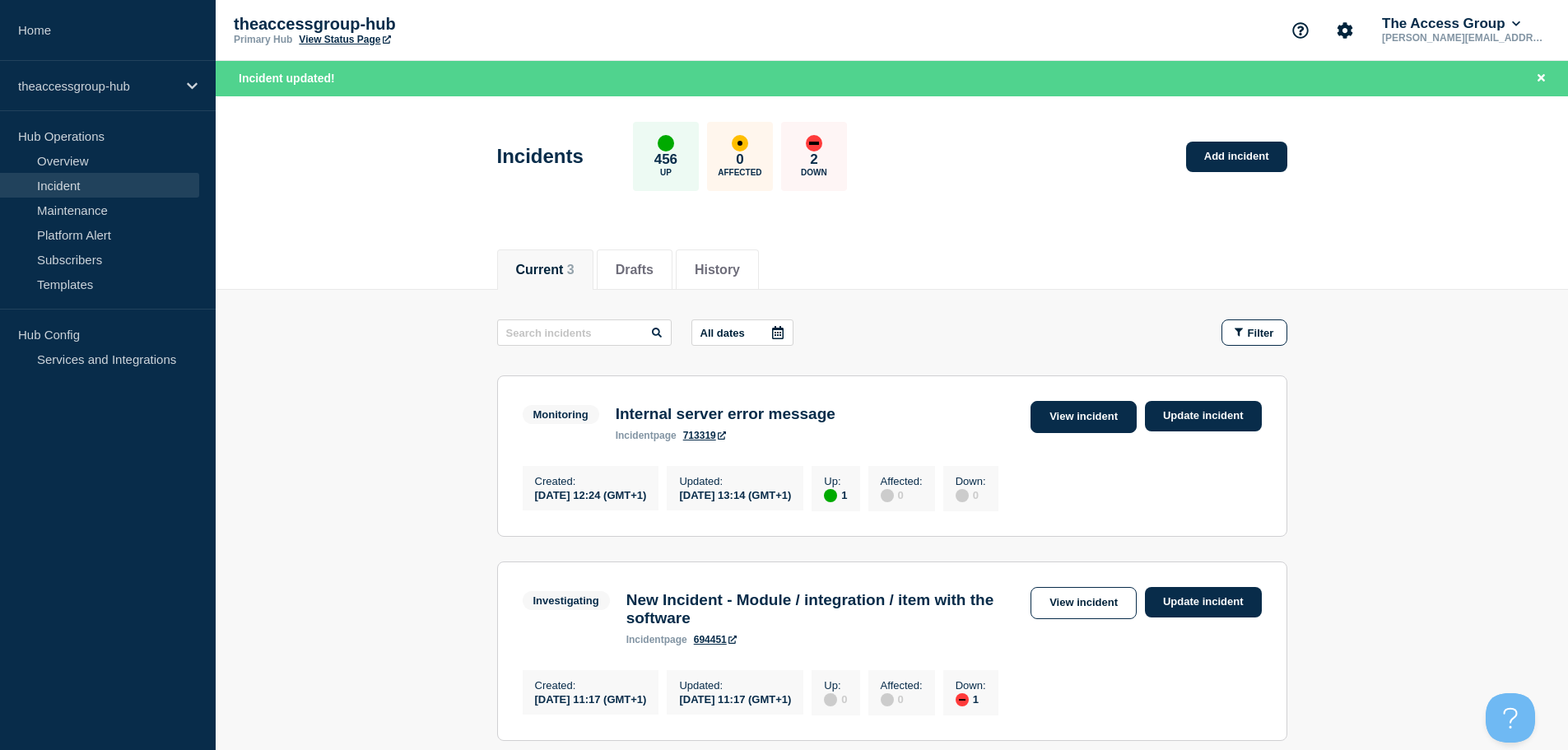
click at [1088, 408] on link "View incident" at bounding box center [1083, 417] width 106 height 32
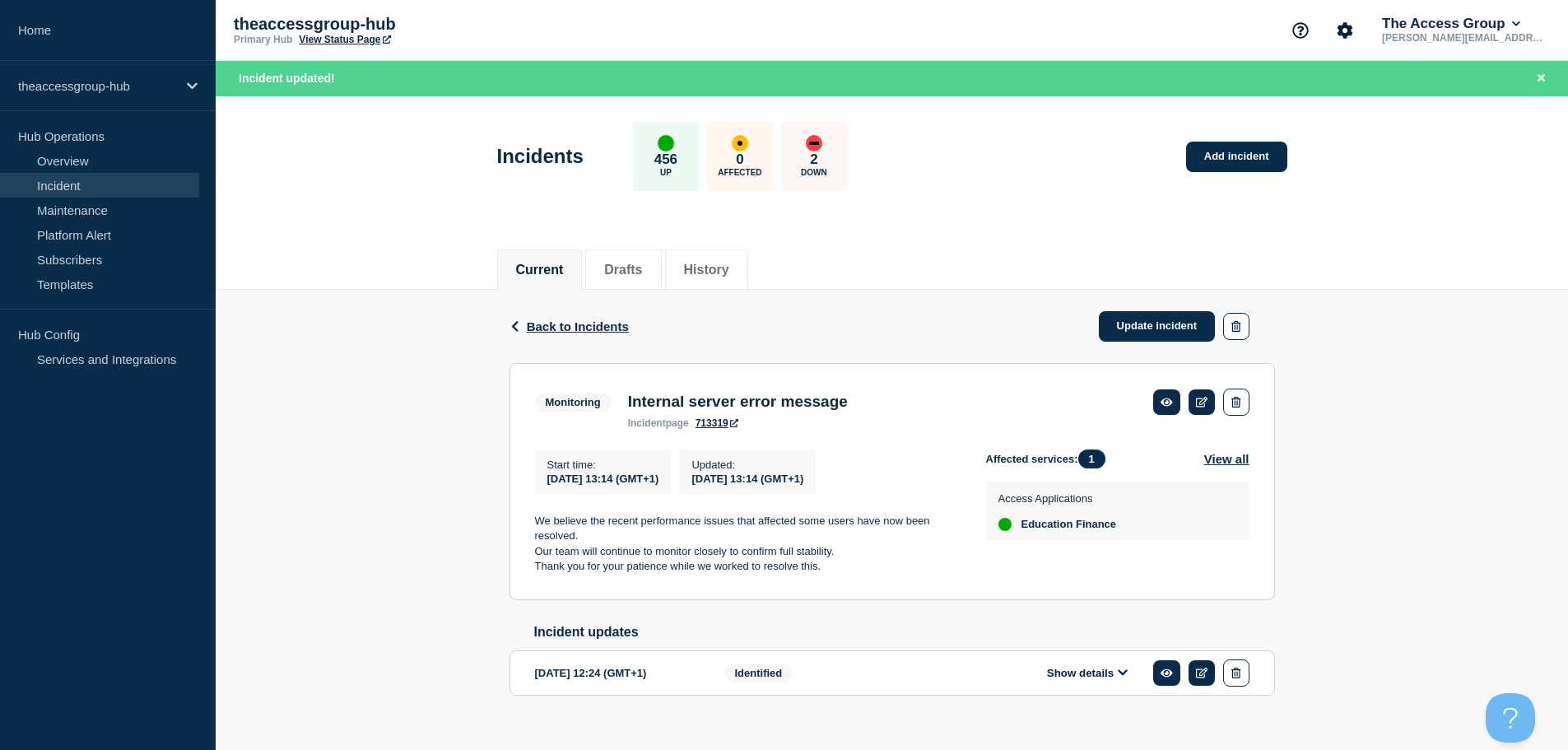
scroll to position [33, 0]
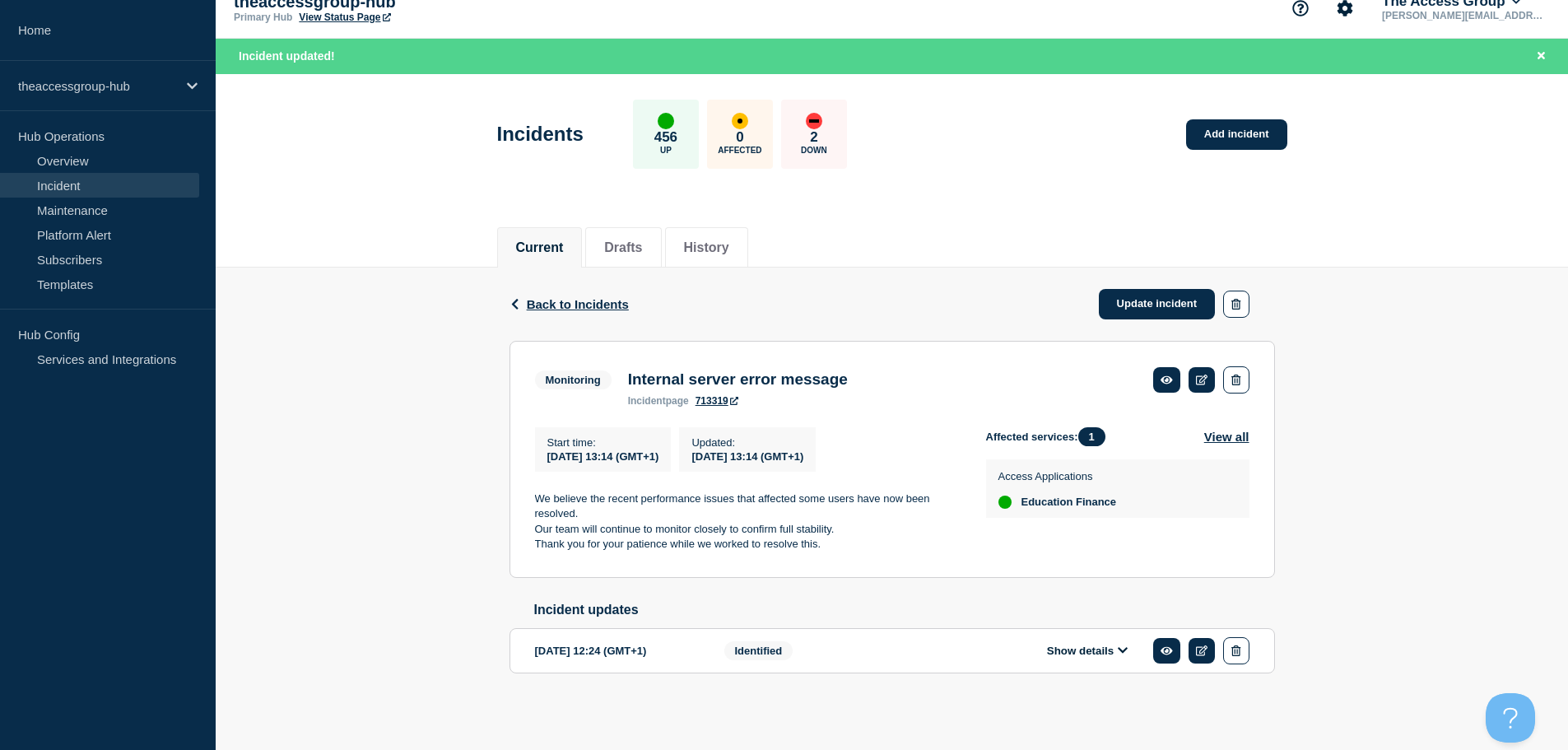
click at [1127, 646] on button "Show details" at bounding box center [1087, 650] width 91 height 14
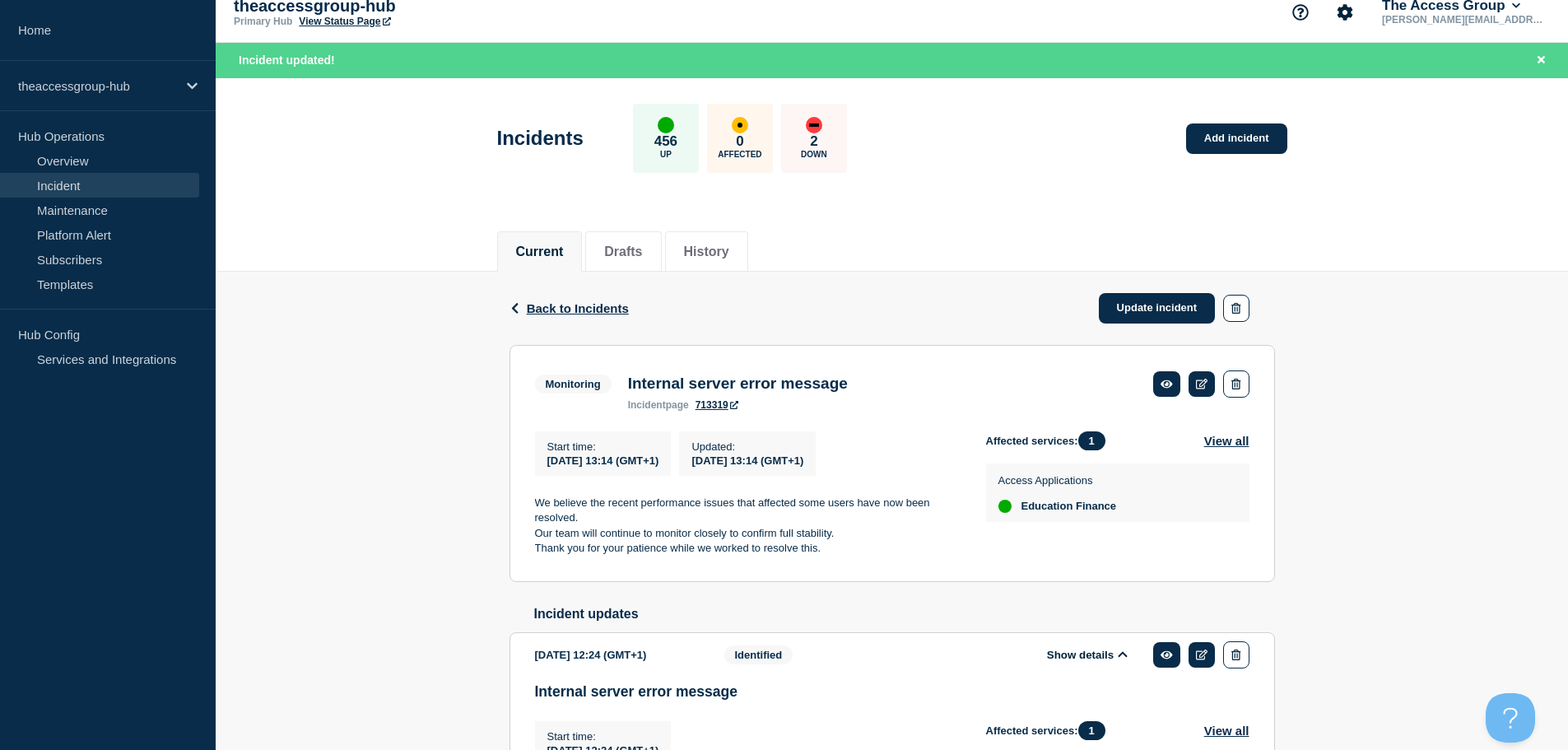
scroll to position [0, 0]
